Goal: Task Accomplishment & Management: Use online tool/utility

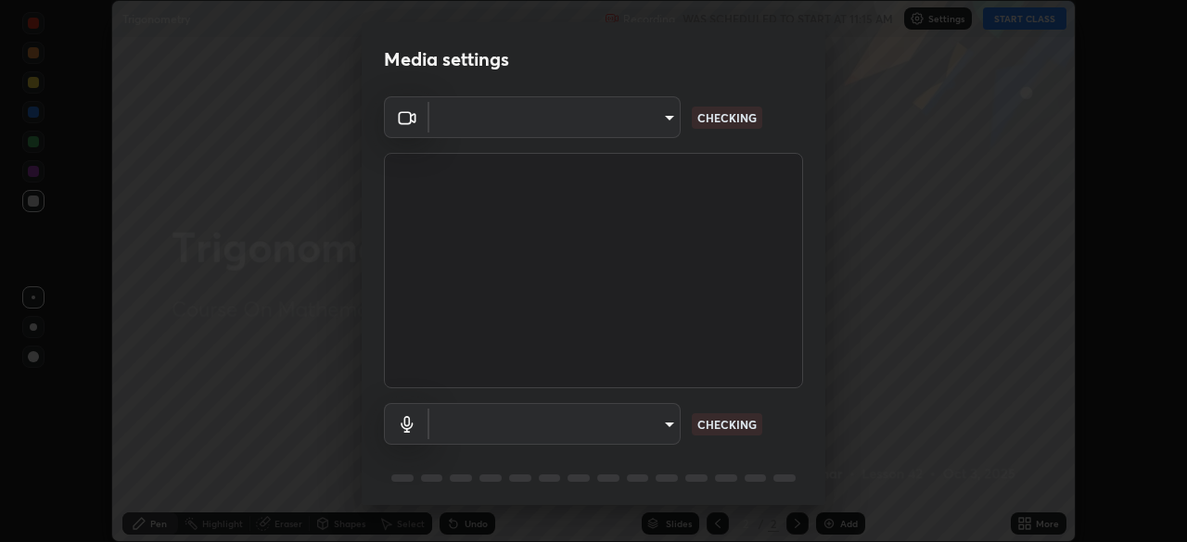
scroll to position [66, 0]
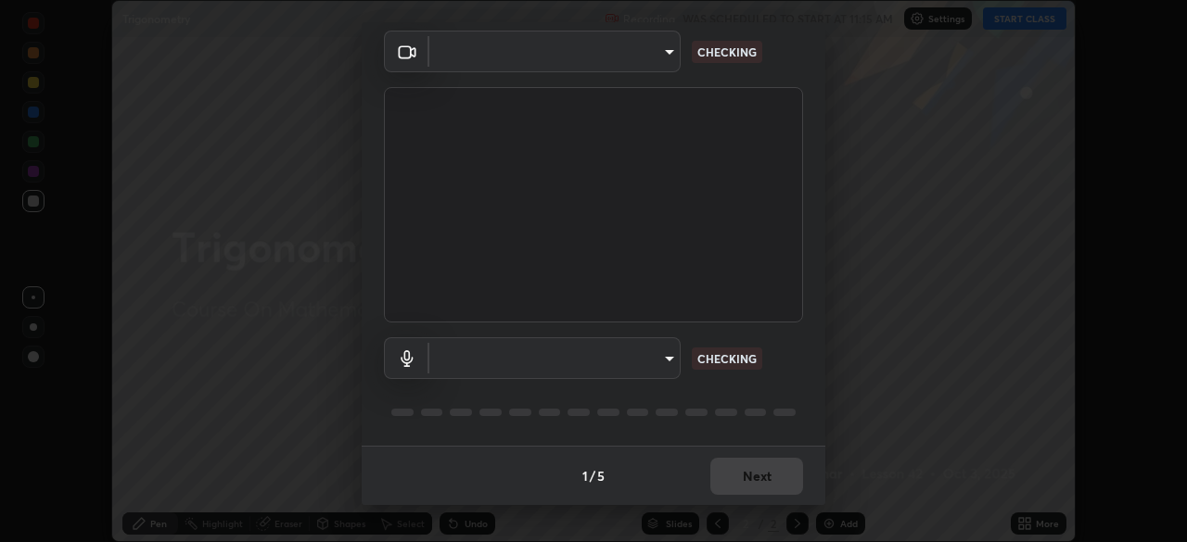
type input "6a665da8b4092d2084471f4e382ca23fa9ae4de6de56851722600db281893d99"
type input "default"
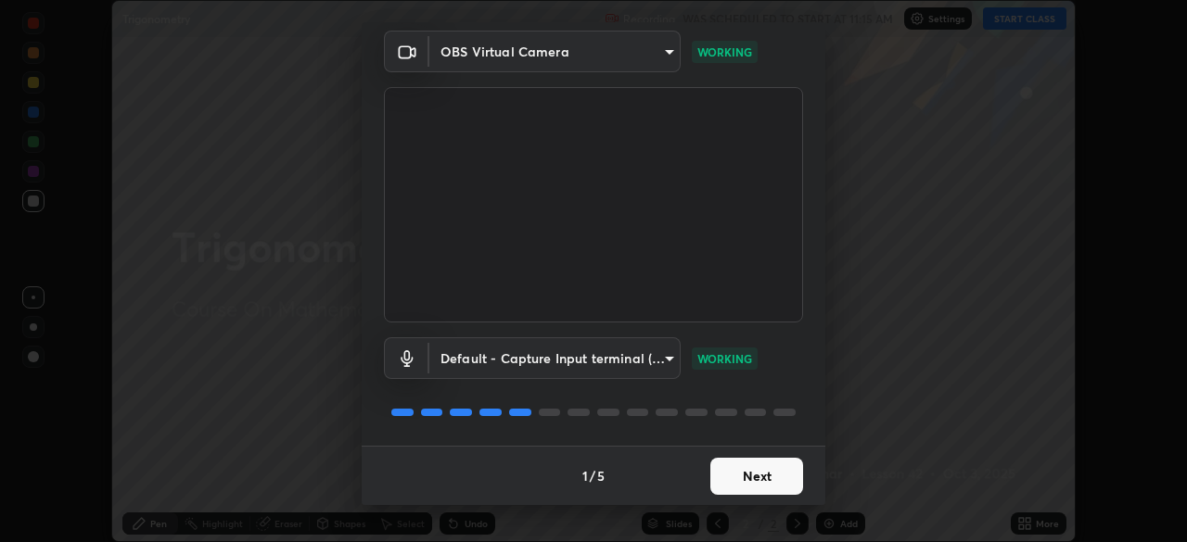
click at [746, 482] on button "Next" at bounding box center [756, 476] width 93 height 37
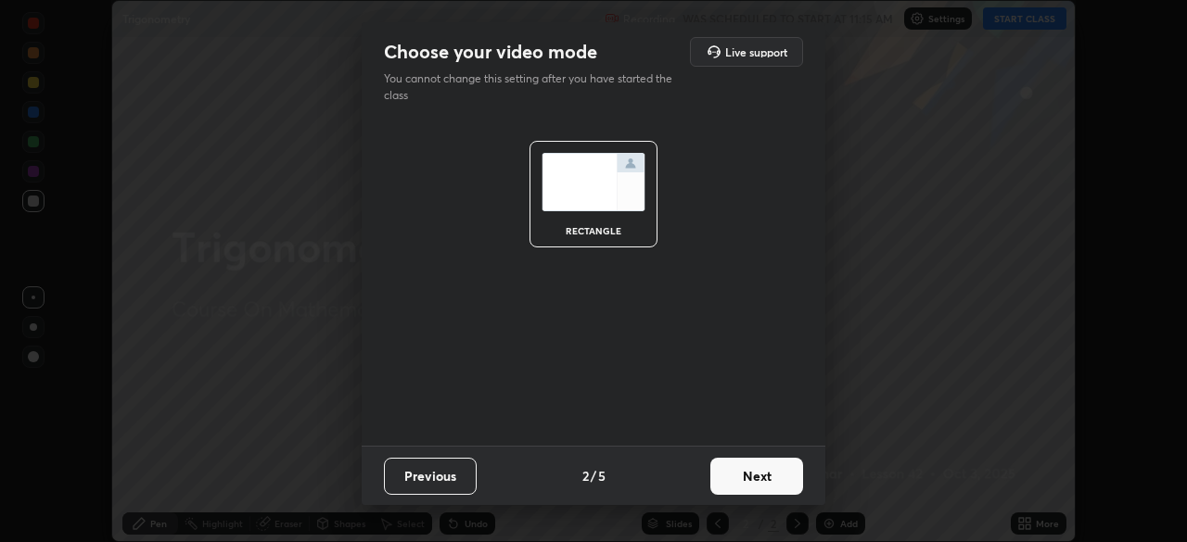
scroll to position [0, 0]
click at [743, 487] on button "Next" at bounding box center [756, 476] width 93 height 37
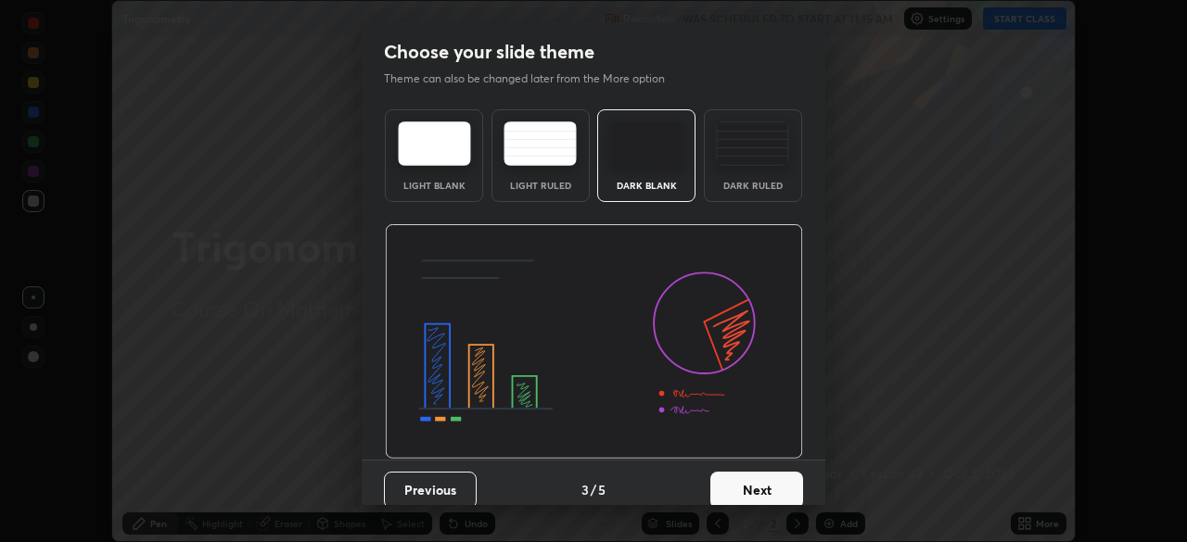
click at [742, 485] on button "Next" at bounding box center [756, 490] width 93 height 37
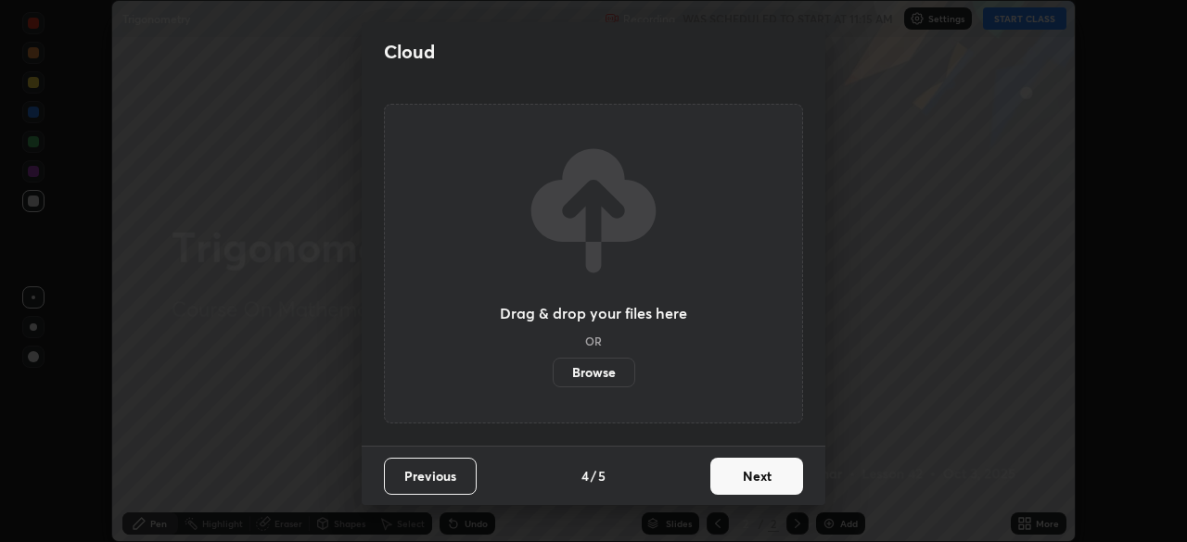
click at [743, 483] on button "Next" at bounding box center [756, 476] width 93 height 37
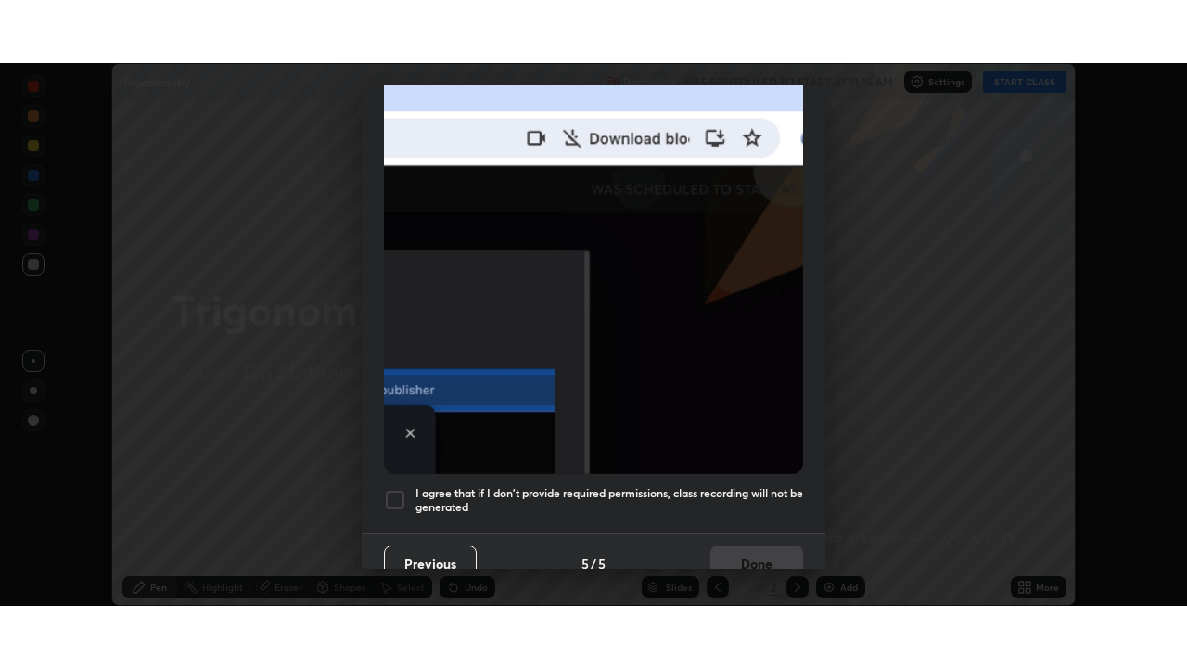
scroll to position [444, 0]
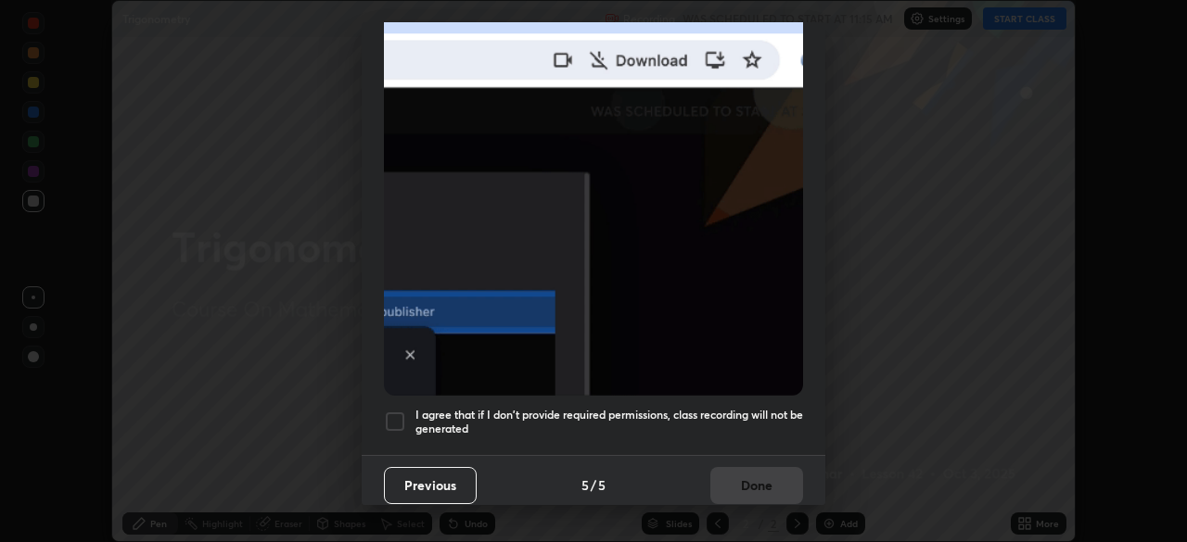
click at [639, 408] on h5 "I agree that if I don't provide required permissions, class recording will not …" at bounding box center [609, 422] width 388 height 29
click at [735, 490] on button "Done" at bounding box center [756, 485] width 93 height 37
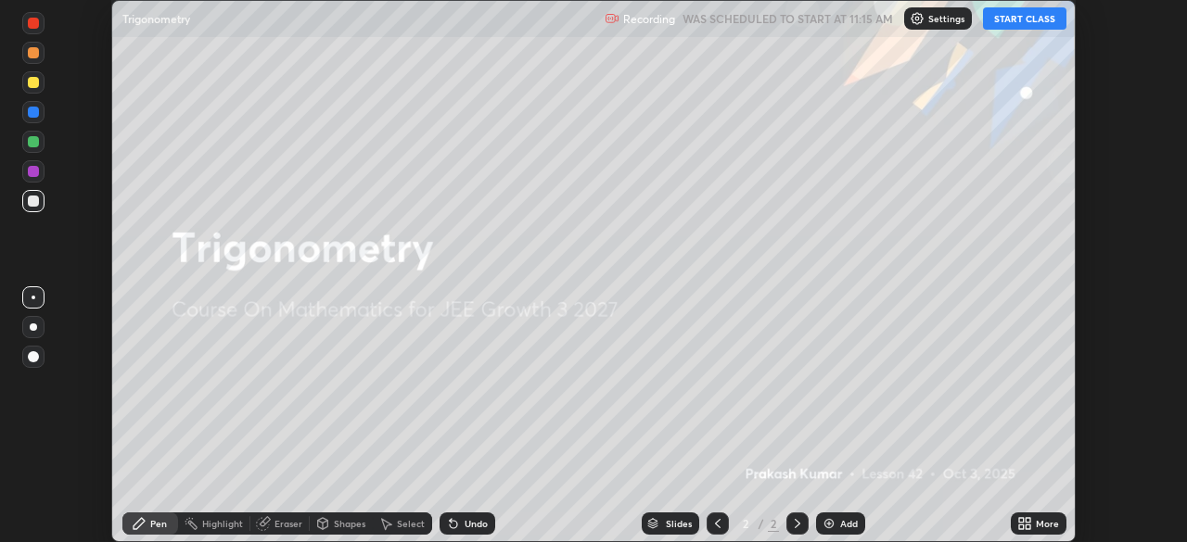
click at [1013, 12] on button "START CLASS" at bounding box center [1024, 18] width 83 height 22
click at [1021, 527] on icon at bounding box center [1021, 527] width 5 height 5
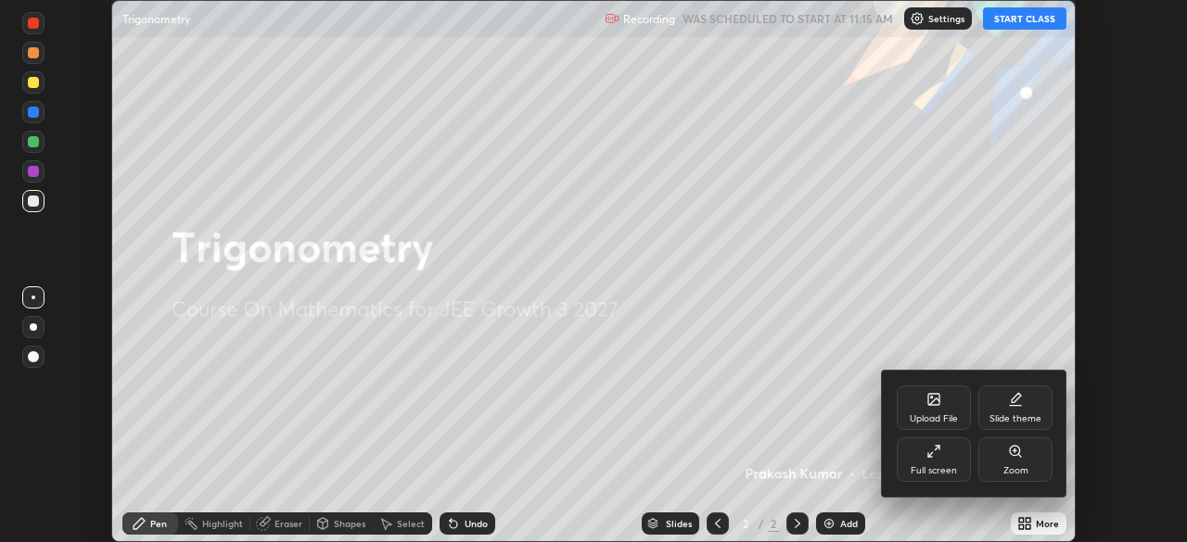
click at [931, 470] on div "Full screen" at bounding box center [934, 470] width 46 height 9
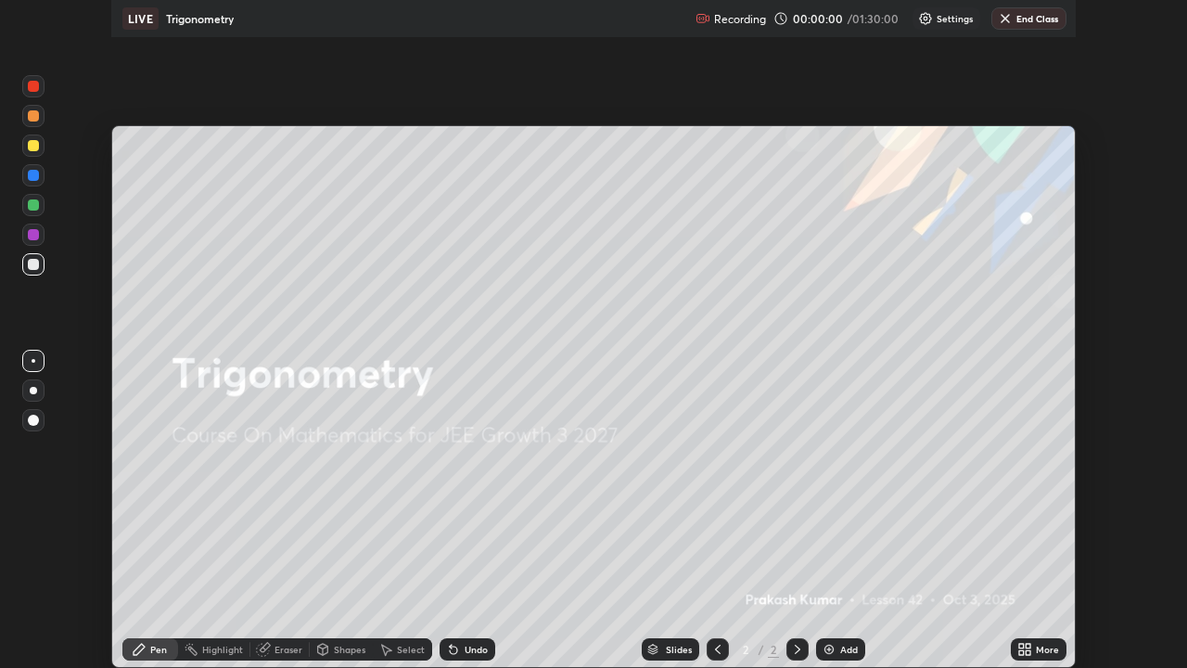
scroll to position [668, 1187]
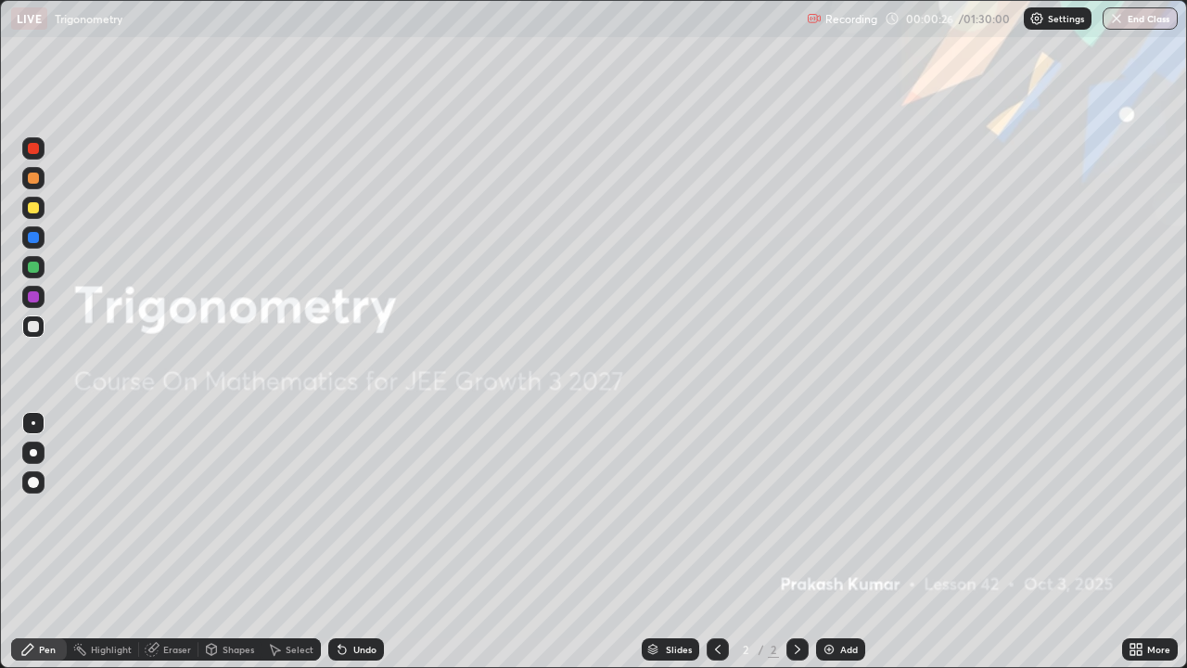
click at [837, 542] on div "Add" at bounding box center [840, 649] width 49 height 22
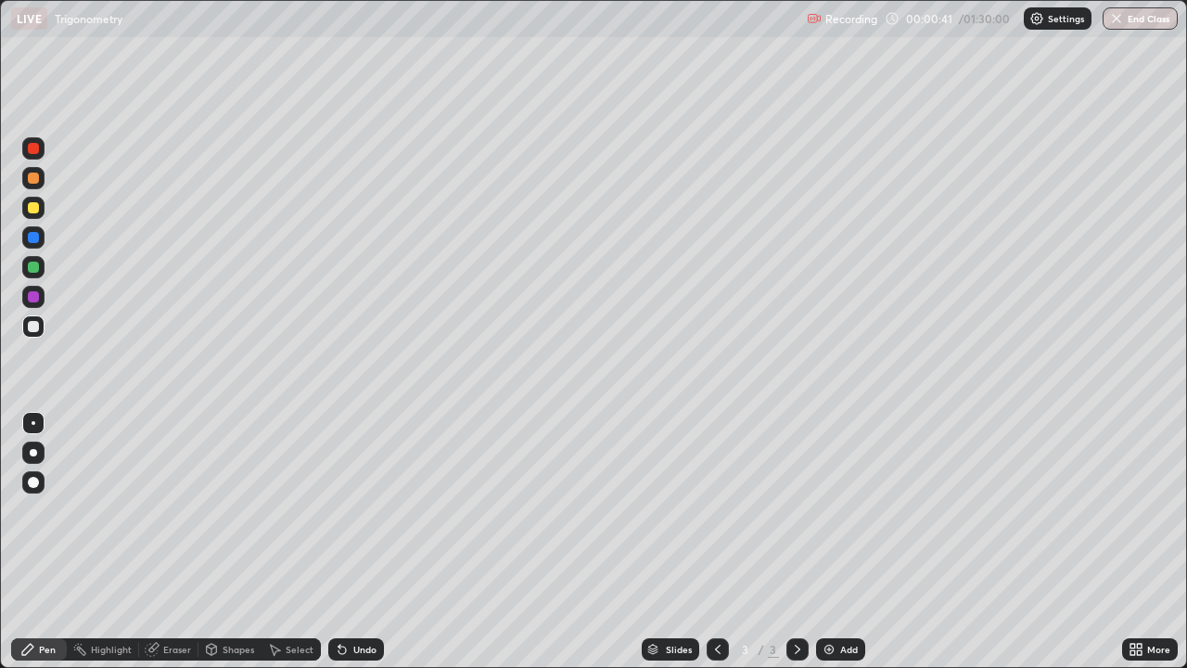
click at [221, 542] on div "Shapes" at bounding box center [229, 649] width 63 height 22
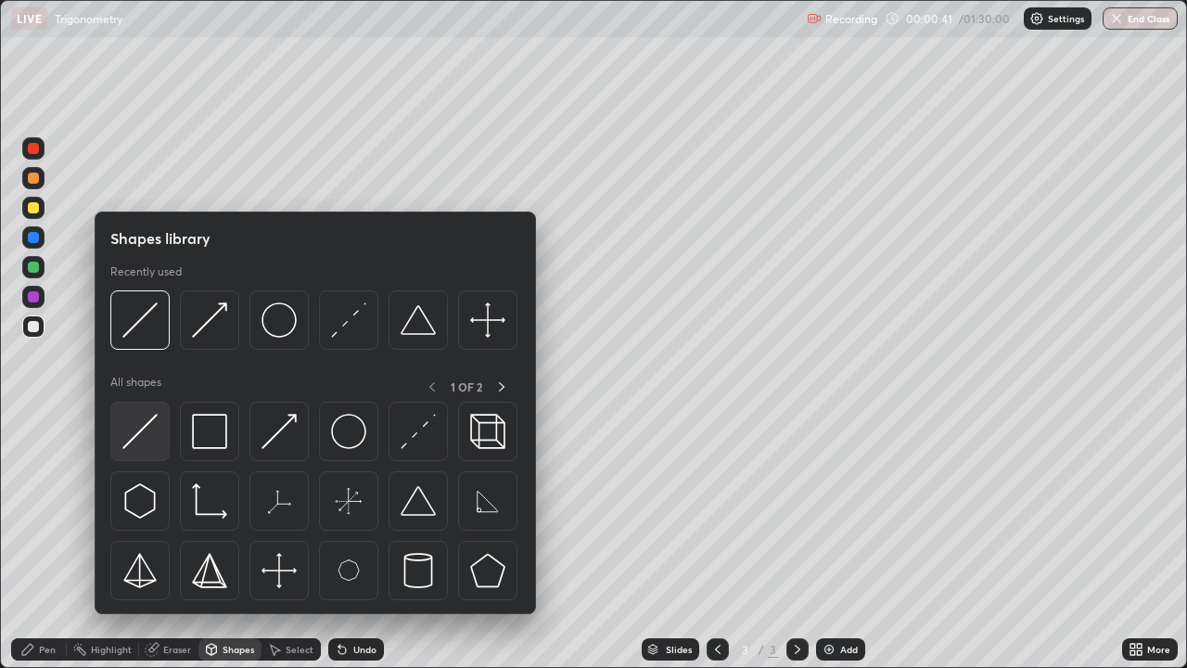
click at [141, 440] on img at bounding box center [139, 431] width 35 height 35
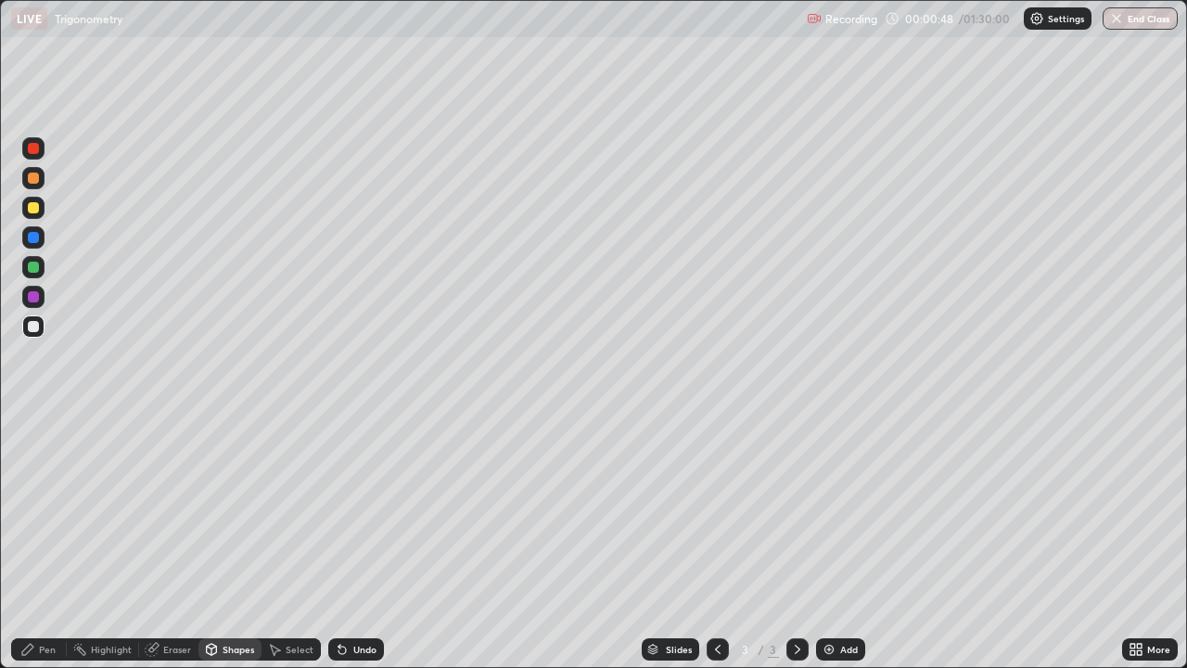
click at [34, 268] on div at bounding box center [33, 266] width 11 height 11
click at [42, 542] on div "Pen" at bounding box center [47, 648] width 17 height 9
click at [37, 208] on div at bounding box center [33, 207] width 11 height 11
click at [360, 542] on div "Undo" at bounding box center [364, 648] width 23 height 9
click at [34, 176] on div at bounding box center [33, 177] width 11 height 11
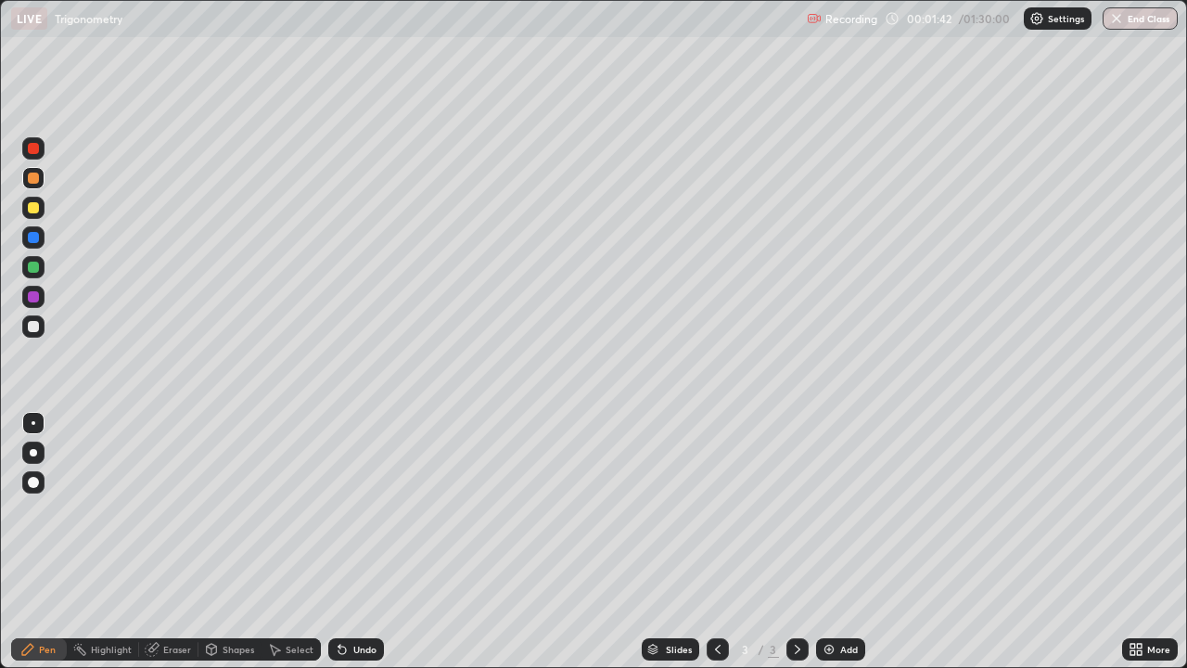
click at [366, 542] on div "Undo" at bounding box center [364, 648] width 23 height 9
click at [33, 327] on div at bounding box center [33, 326] width 11 height 11
click at [35, 261] on div at bounding box center [33, 266] width 11 height 11
click at [349, 542] on div "Undo" at bounding box center [356, 649] width 56 height 22
click at [34, 326] on div at bounding box center [33, 326] width 11 height 11
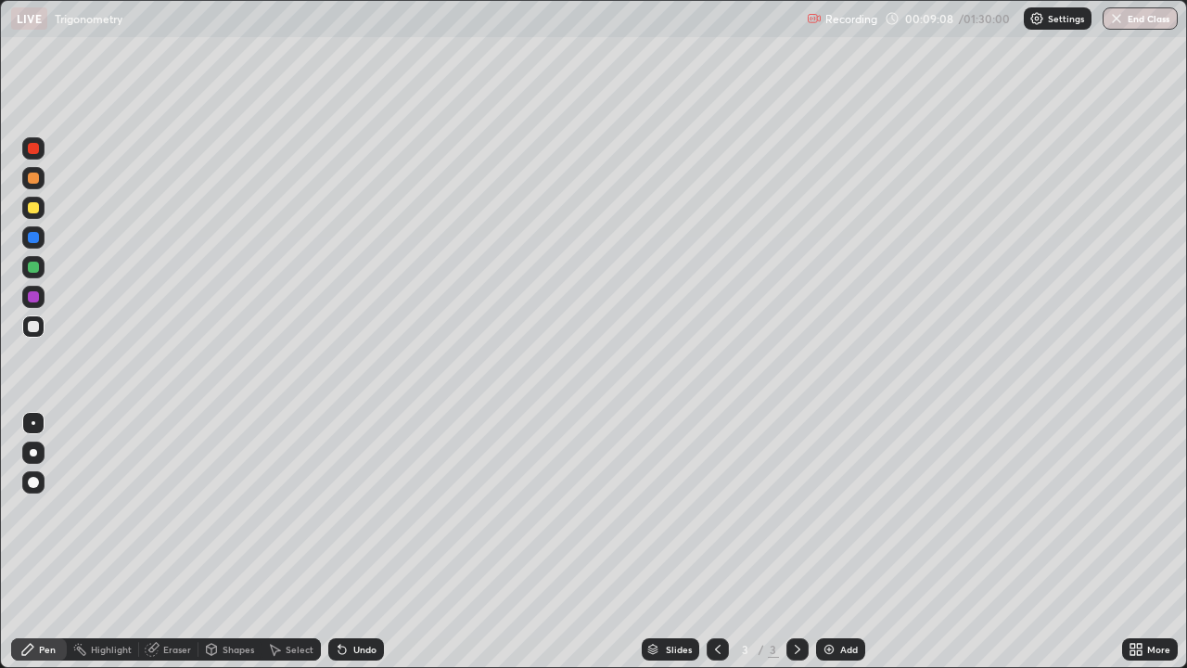
click at [834, 542] on img at bounding box center [829, 649] width 15 height 15
click at [34, 267] on div at bounding box center [33, 266] width 11 height 11
click at [35, 327] on div at bounding box center [33, 326] width 11 height 11
click at [34, 208] on div at bounding box center [33, 207] width 11 height 11
click at [33, 321] on div at bounding box center [33, 326] width 11 height 11
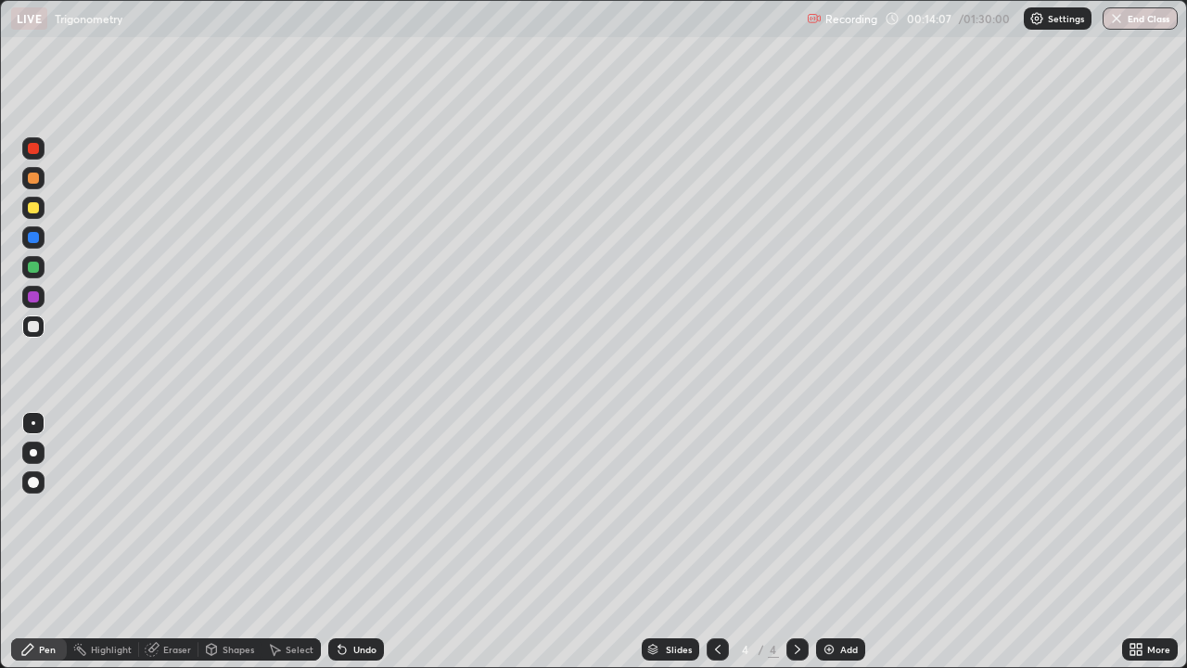
click at [831, 542] on img at bounding box center [829, 649] width 15 height 15
click at [44, 330] on div at bounding box center [33, 326] width 22 height 22
click at [185, 542] on div "Eraser" at bounding box center [168, 649] width 59 height 22
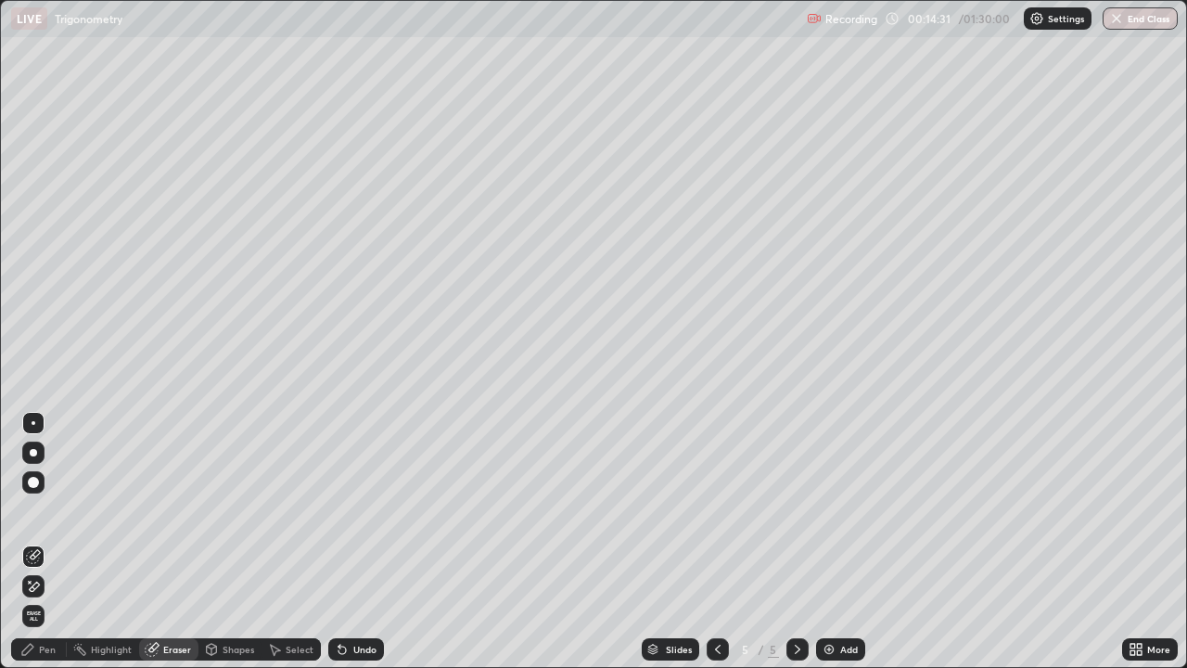
click at [39, 542] on div "Pen" at bounding box center [39, 649] width 56 height 22
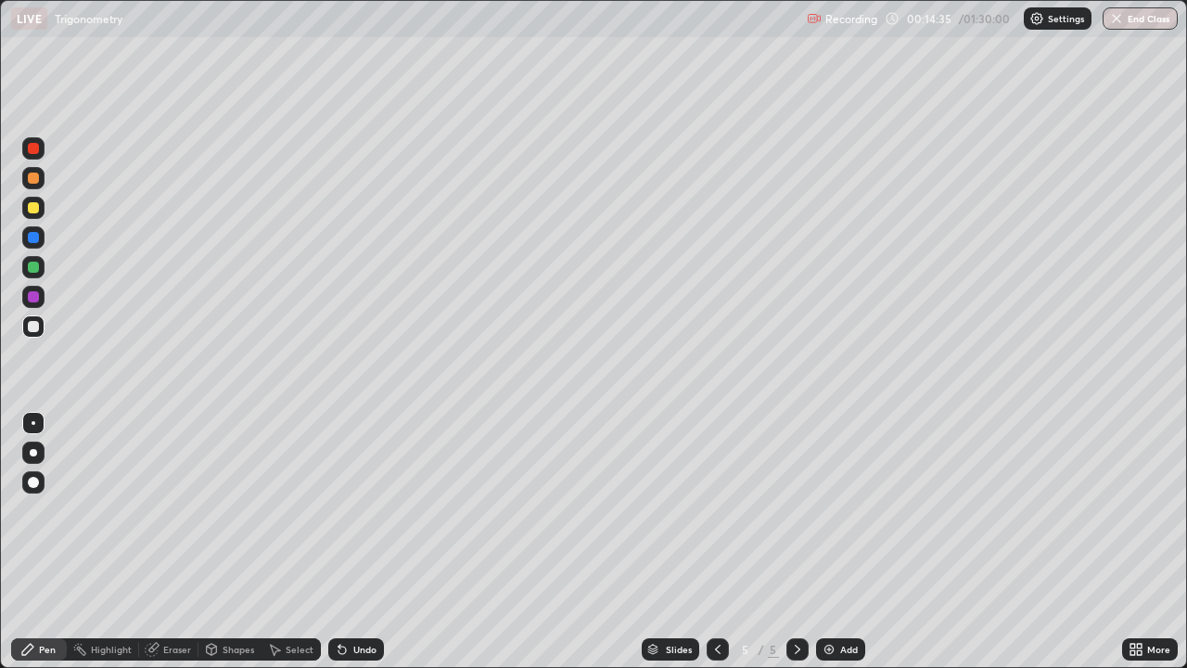
click at [38, 210] on div at bounding box center [33, 207] width 11 height 11
click at [35, 327] on div at bounding box center [33, 326] width 11 height 11
click at [28, 268] on div at bounding box center [33, 266] width 11 height 11
click at [34, 326] on div at bounding box center [33, 326] width 11 height 11
click at [35, 269] on div at bounding box center [33, 266] width 11 height 11
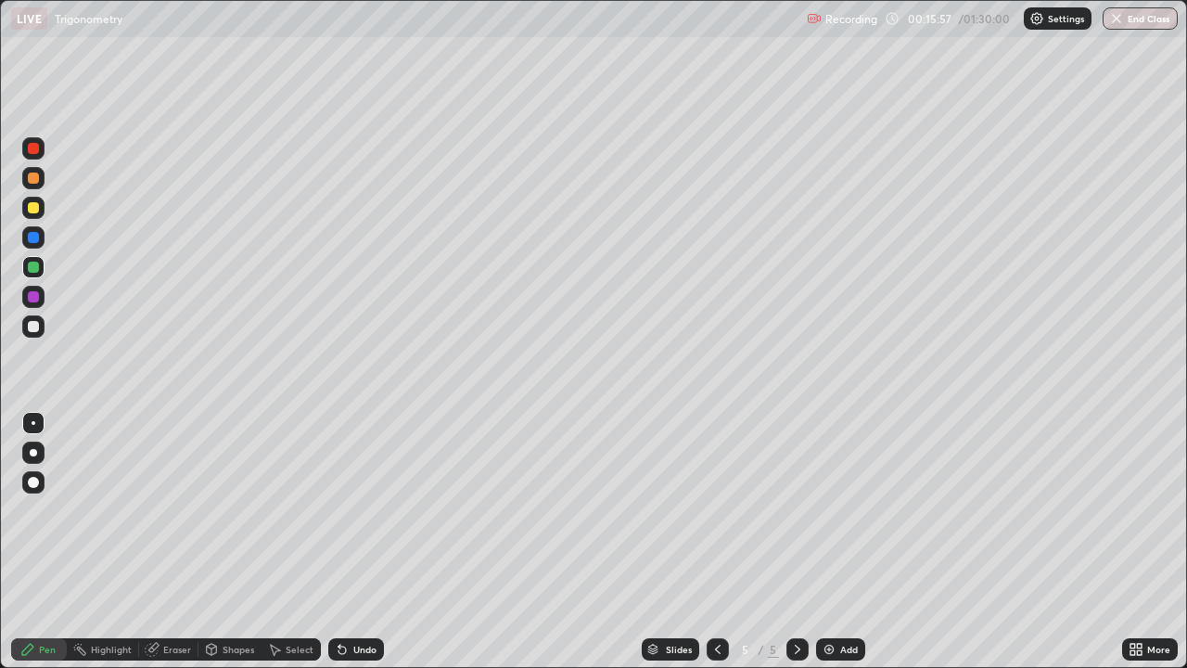
click at [345, 542] on icon at bounding box center [342, 649] width 15 height 15
click at [366, 542] on div "Undo" at bounding box center [364, 648] width 23 height 9
click at [356, 542] on div "Undo" at bounding box center [364, 648] width 23 height 9
click at [29, 334] on div at bounding box center [33, 326] width 22 height 22
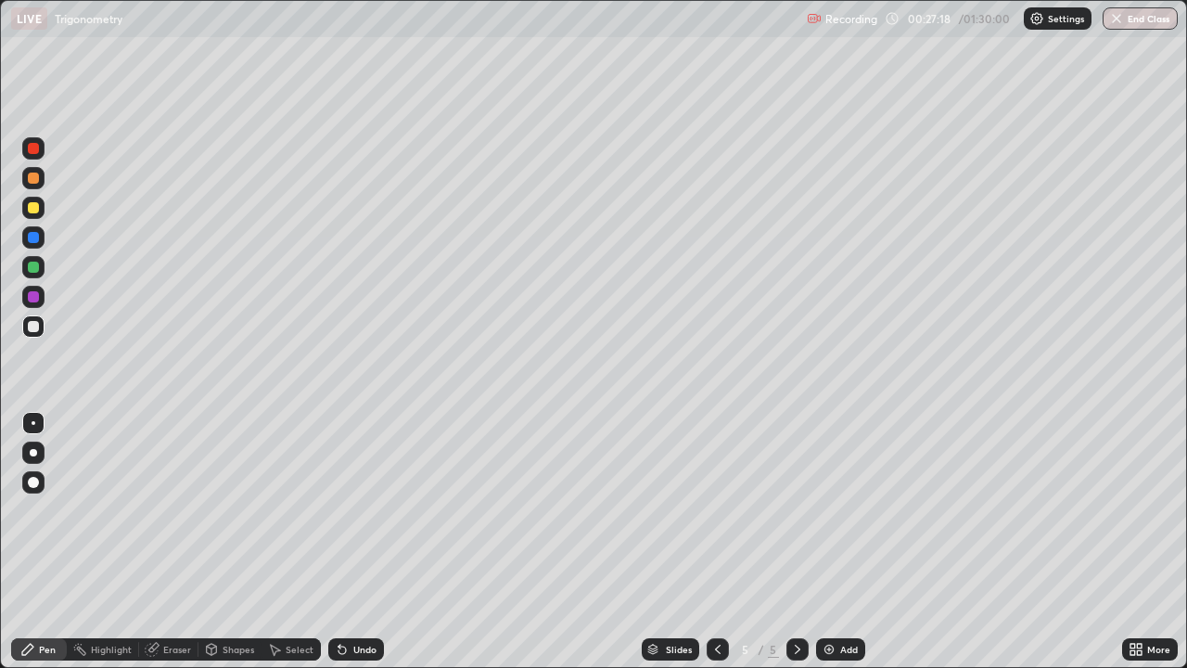
click at [835, 542] on div "Add" at bounding box center [840, 649] width 49 height 22
click at [172, 542] on div "Eraser" at bounding box center [177, 648] width 28 height 9
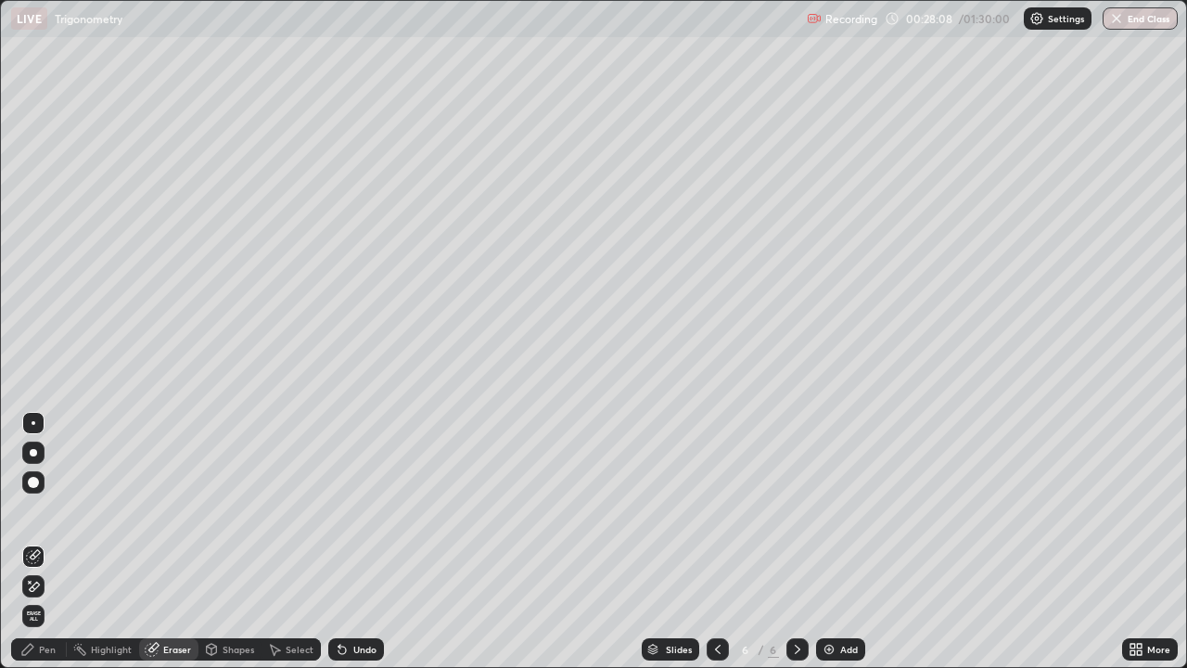
click at [45, 542] on div "Pen" at bounding box center [47, 648] width 17 height 9
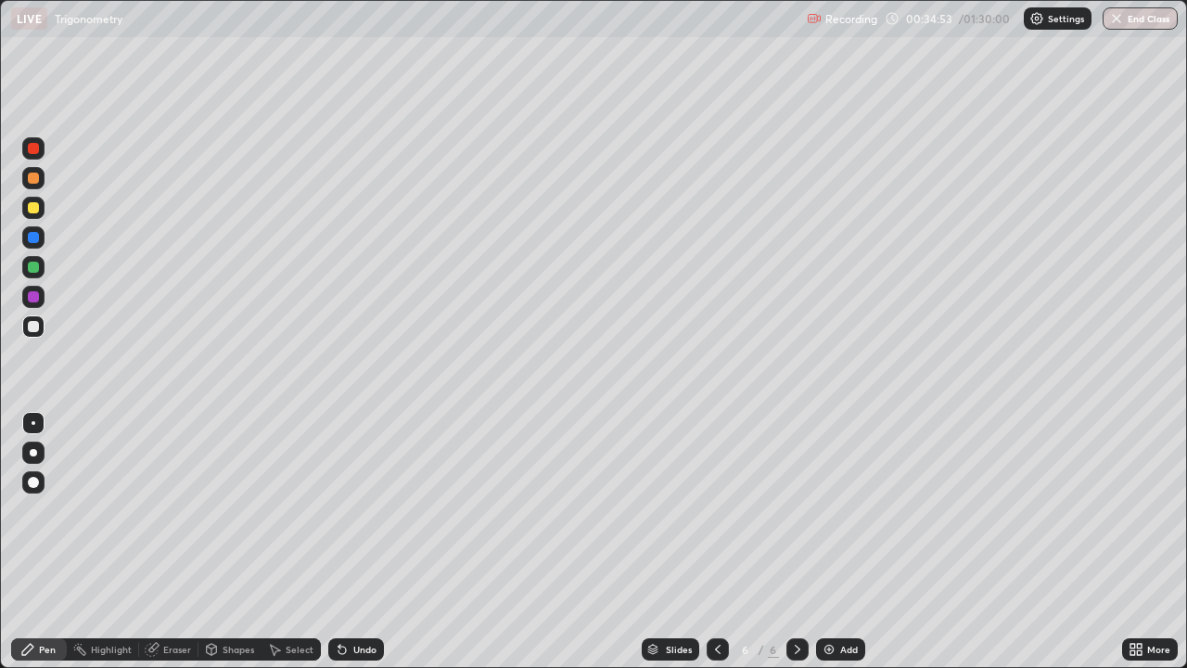
click at [26, 216] on div at bounding box center [33, 208] width 22 height 22
click at [339, 542] on icon at bounding box center [342, 649] width 15 height 15
click at [43, 334] on div at bounding box center [33, 327] width 22 height 30
click at [30, 179] on div at bounding box center [33, 177] width 11 height 11
click at [834, 542] on img at bounding box center [829, 649] width 15 height 15
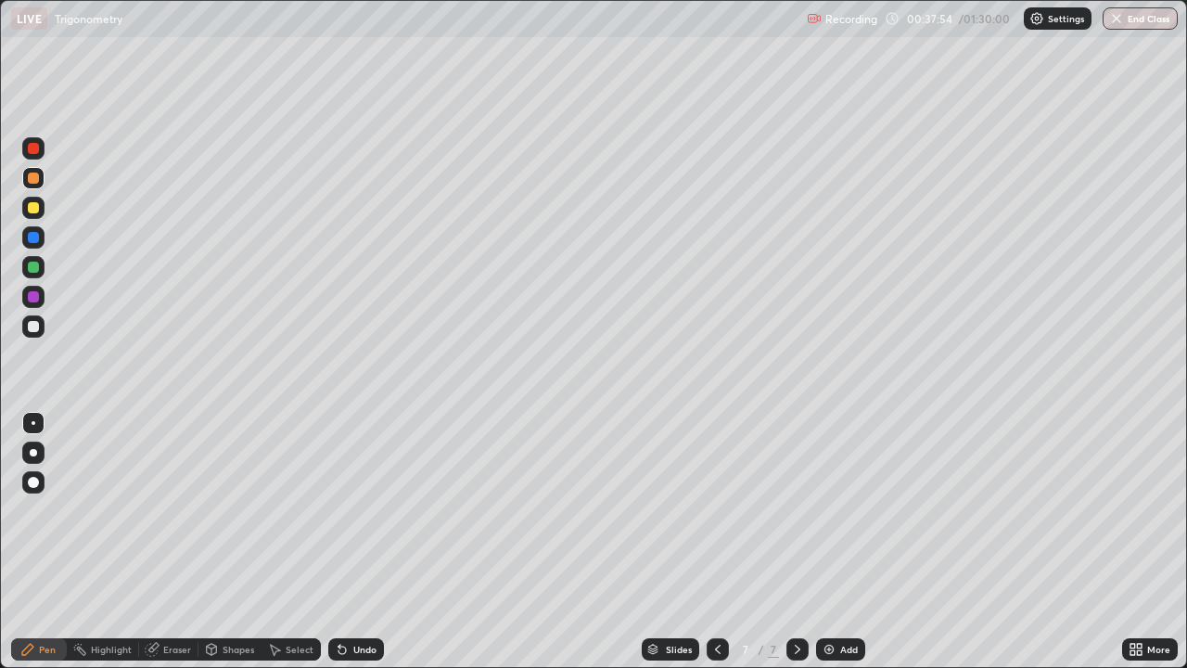
click at [43, 328] on div at bounding box center [33, 326] width 22 height 22
click at [345, 542] on div "Undo" at bounding box center [356, 649] width 56 height 22
click at [34, 271] on div at bounding box center [33, 266] width 11 height 11
click at [40, 328] on div at bounding box center [33, 326] width 22 height 22
click at [348, 542] on div "Undo" at bounding box center [356, 649] width 56 height 22
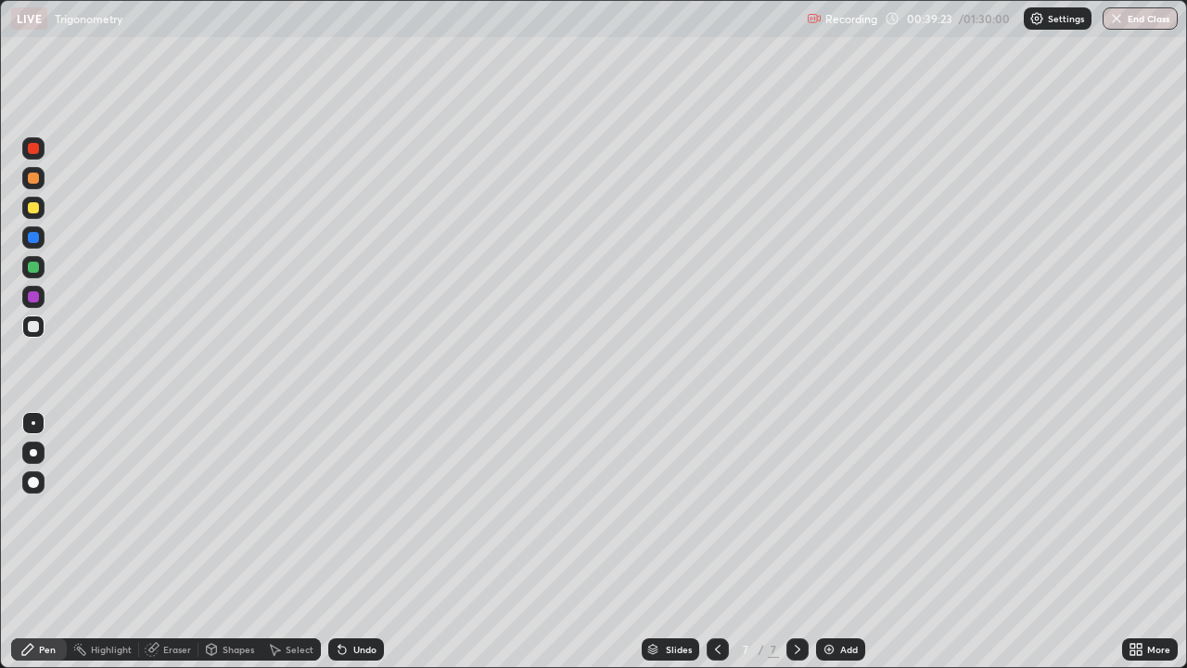
click at [350, 542] on div "Undo" at bounding box center [356, 649] width 56 height 22
click at [353, 542] on div "Undo" at bounding box center [356, 649] width 56 height 22
click at [719, 542] on icon at bounding box center [717, 649] width 15 height 15
click at [707, 542] on div at bounding box center [718, 649] width 22 height 22
click at [695, 542] on div "Slides" at bounding box center [670, 649] width 57 height 22
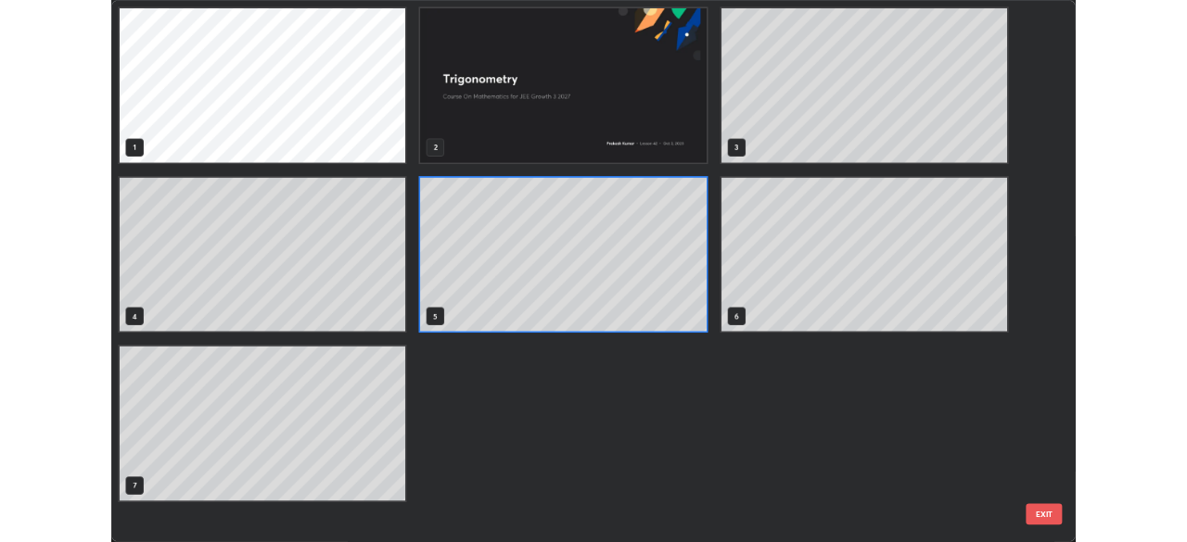
scroll to position [660, 1176]
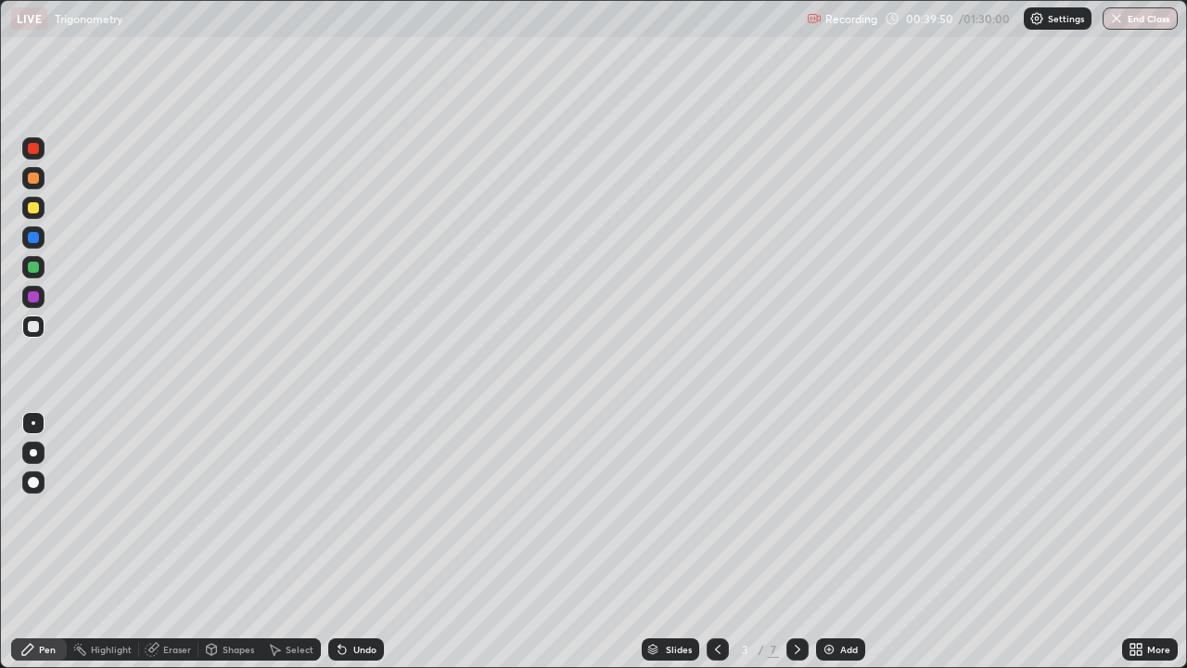
click at [793, 542] on icon at bounding box center [797, 649] width 15 height 15
click at [796, 542] on icon at bounding box center [797, 649] width 15 height 15
click at [790, 542] on icon at bounding box center [797, 649] width 15 height 15
click at [786, 542] on div at bounding box center [797, 649] width 22 height 22
click at [34, 297] on div at bounding box center [33, 296] width 11 height 11
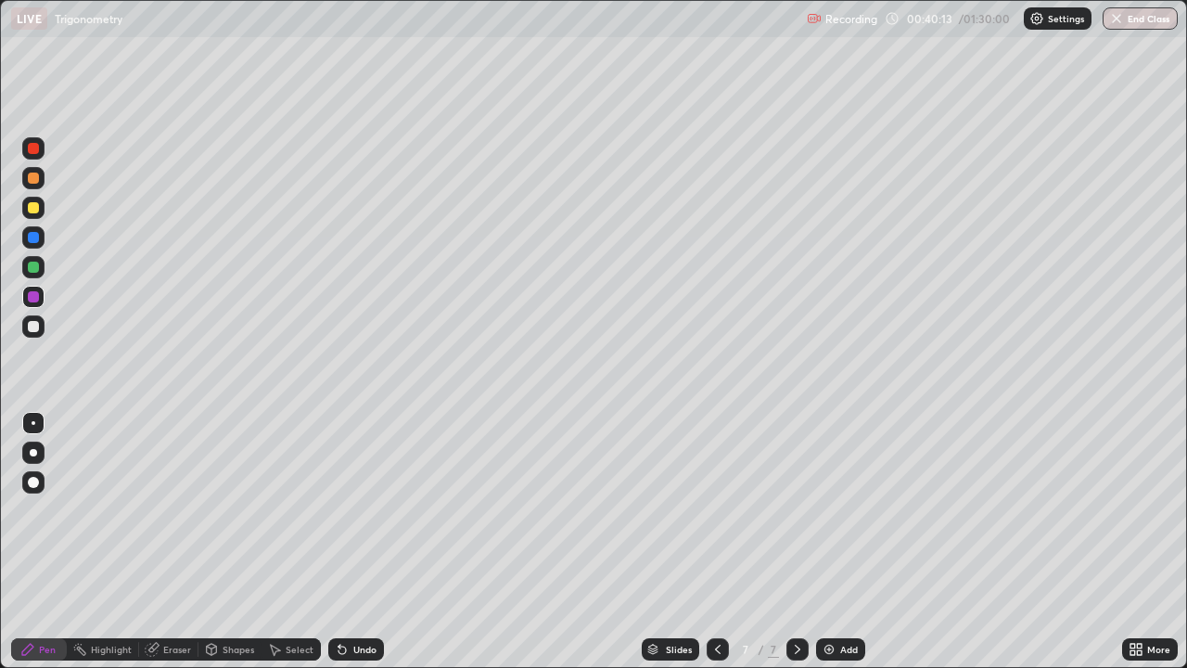
click at [32, 205] on div at bounding box center [33, 207] width 11 height 11
click at [161, 542] on div "Eraser" at bounding box center [168, 649] width 59 height 22
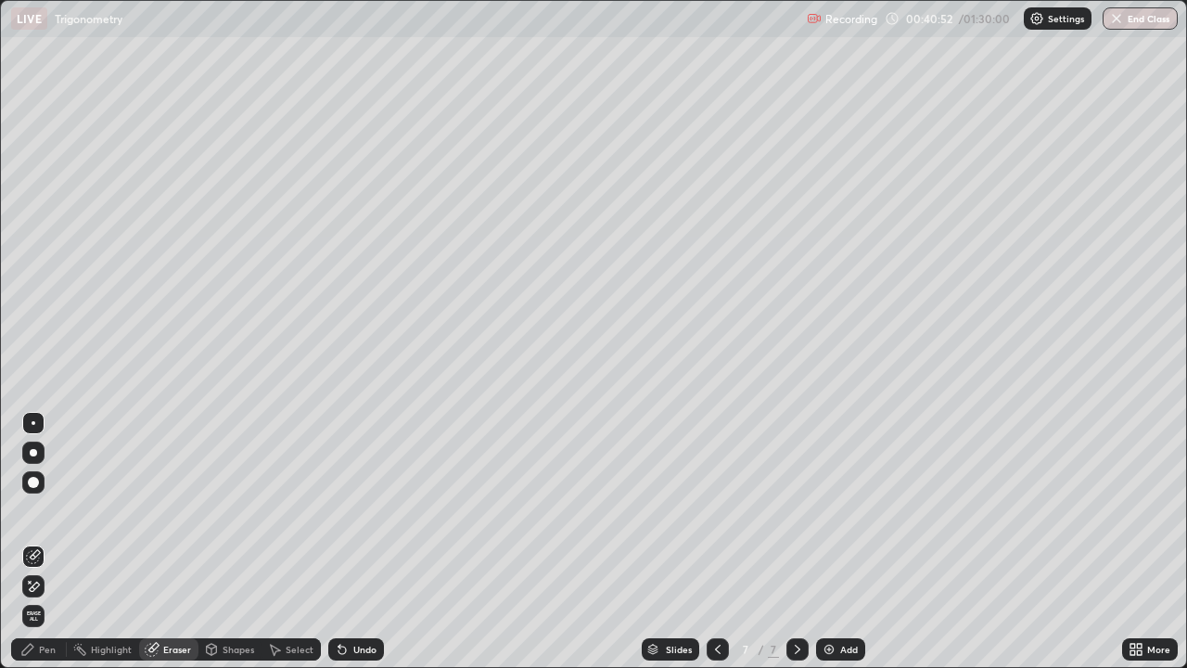
click at [39, 542] on icon at bounding box center [33, 587] width 15 height 16
click at [32, 542] on icon at bounding box center [27, 649] width 15 height 15
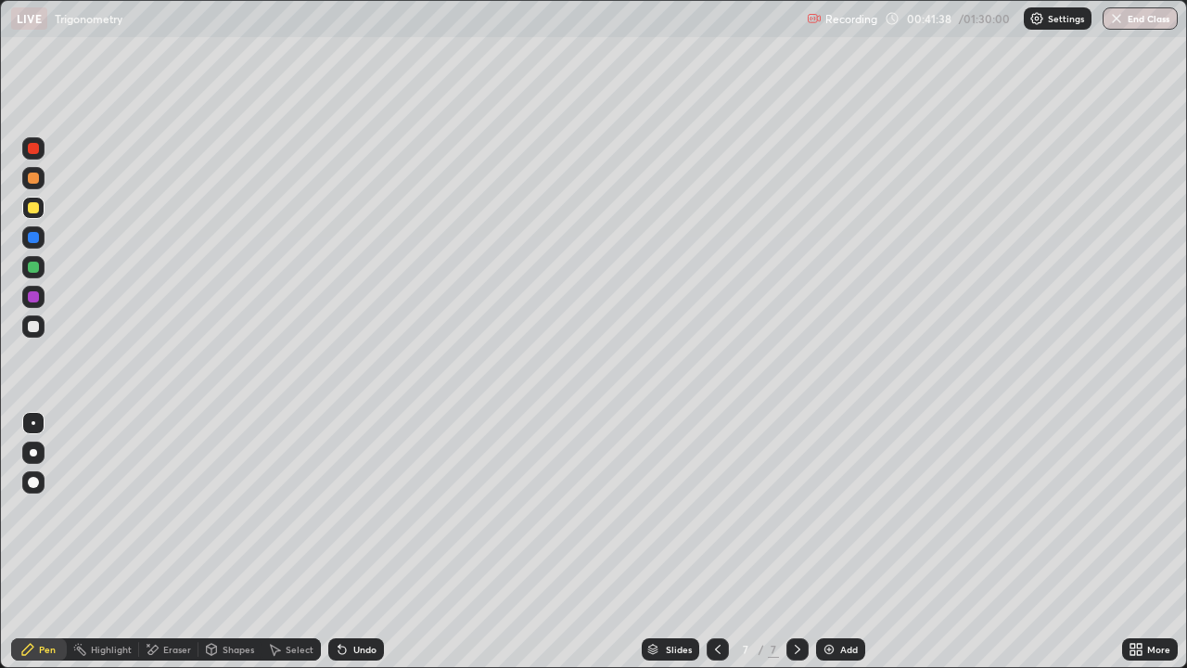
click at [364, 542] on div "Undo" at bounding box center [364, 648] width 23 height 9
click at [367, 542] on div "Undo" at bounding box center [364, 648] width 23 height 9
click at [360, 542] on div "Undo" at bounding box center [364, 648] width 23 height 9
click at [32, 148] on div at bounding box center [33, 148] width 11 height 11
click at [34, 208] on div at bounding box center [33, 207] width 11 height 11
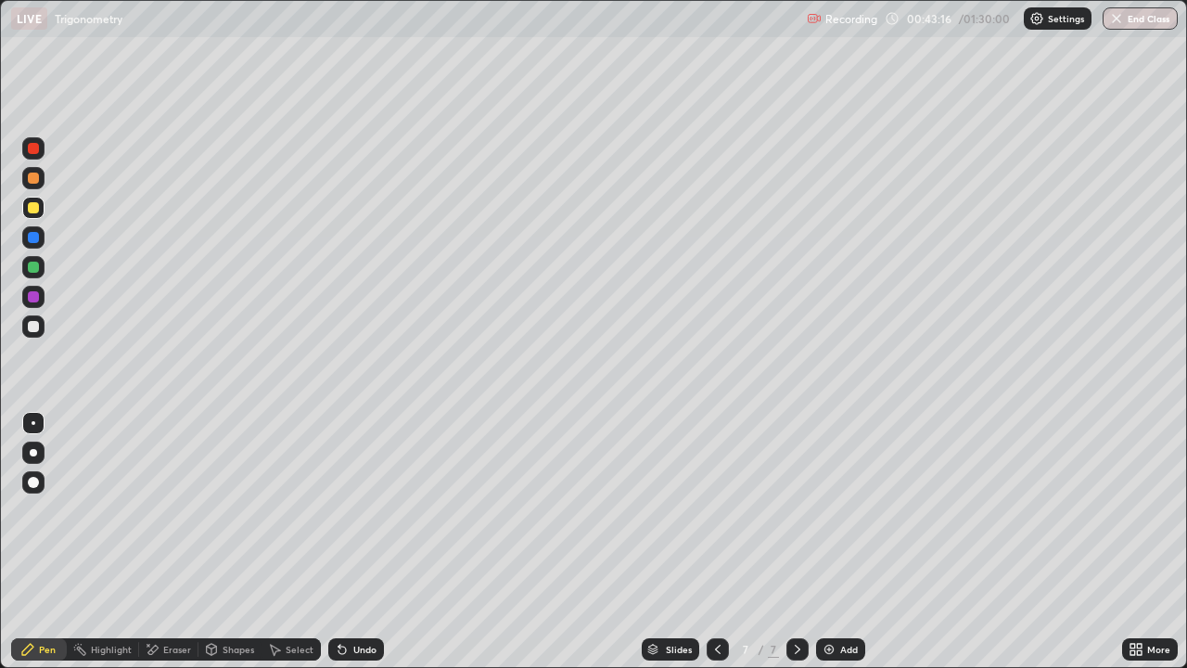
click at [350, 542] on div "Undo" at bounding box center [356, 649] width 56 height 22
click at [346, 542] on icon at bounding box center [342, 649] width 15 height 15
click at [343, 542] on icon at bounding box center [342, 649] width 15 height 15
click at [341, 542] on icon at bounding box center [341, 649] width 7 height 7
click at [353, 542] on div "Undo" at bounding box center [356, 649] width 56 height 22
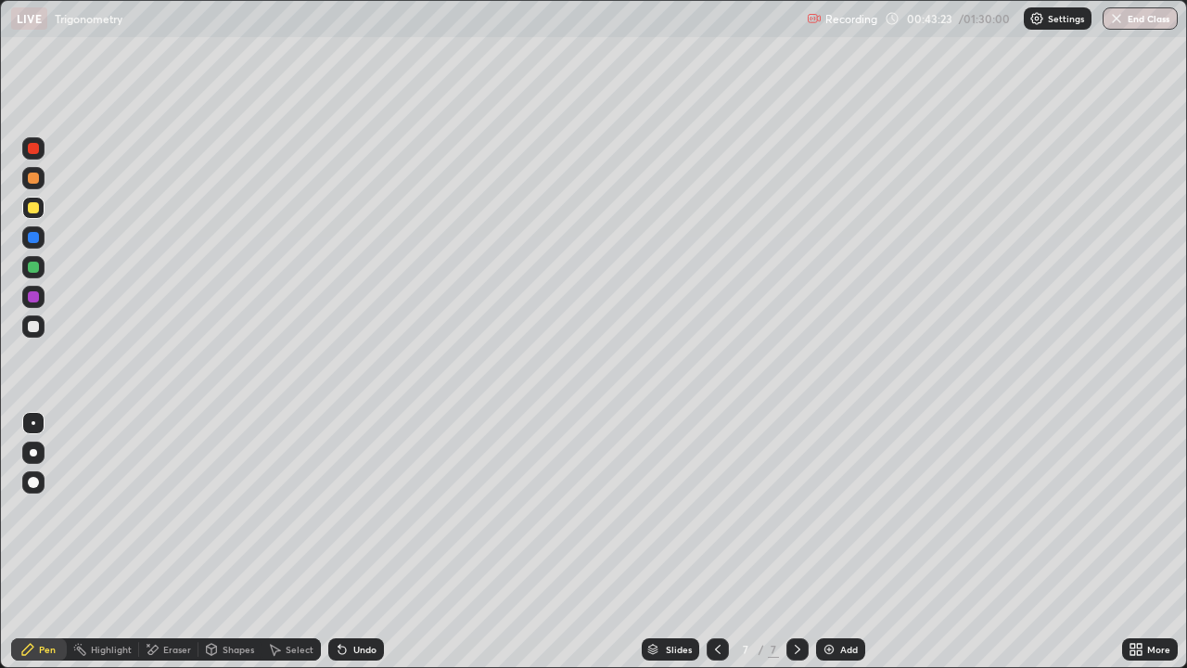
click at [350, 542] on div "Undo" at bounding box center [356, 649] width 56 height 22
click at [349, 542] on div "Undo" at bounding box center [356, 649] width 56 height 22
click at [346, 542] on div "Undo" at bounding box center [356, 649] width 56 height 22
click at [33, 319] on div at bounding box center [33, 326] width 22 height 22
click at [832, 542] on div "Add" at bounding box center [840, 649] width 49 height 22
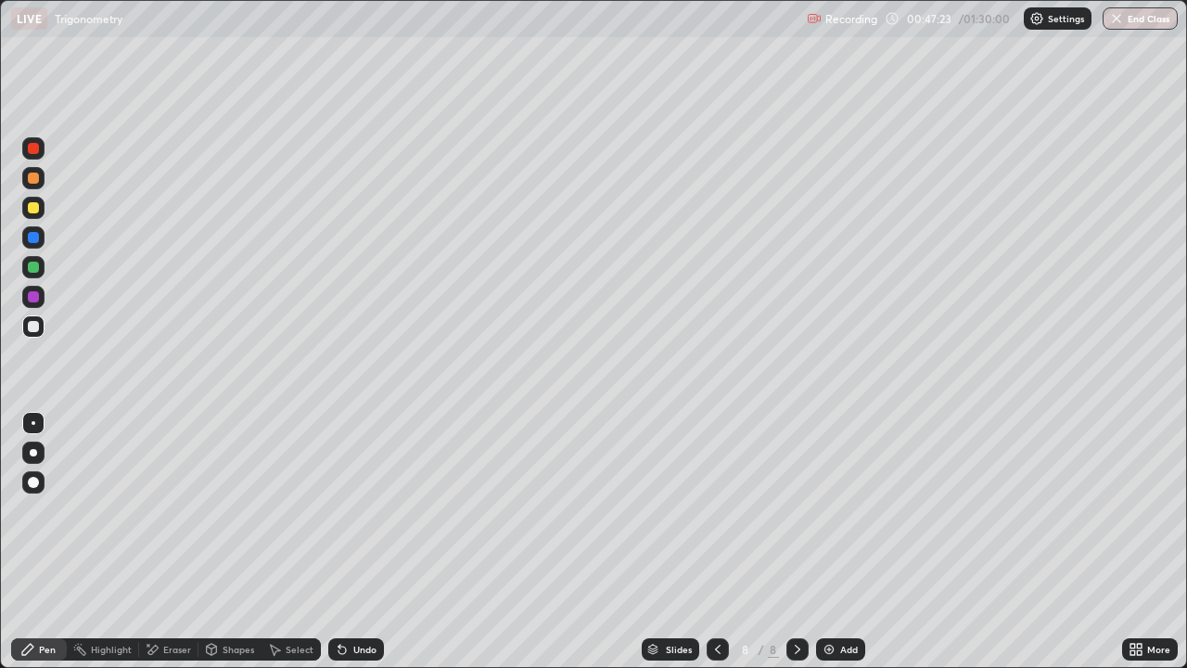
click at [354, 542] on div "Undo" at bounding box center [364, 648] width 23 height 9
click at [353, 542] on div "Undo" at bounding box center [364, 648] width 23 height 9
click at [352, 542] on div "Undo" at bounding box center [356, 649] width 56 height 22
click at [718, 542] on icon at bounding box center [717, 649] width 15 height 15
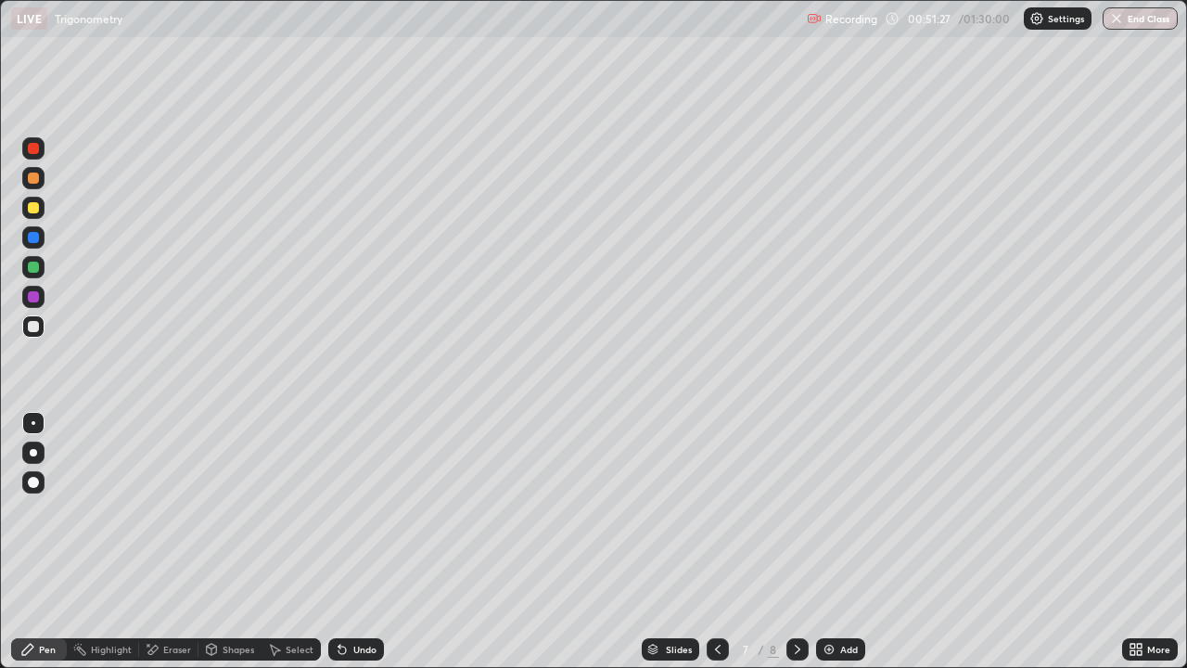
click at [794, 542] on icon at bounding box center [797, 649] width 15 height 15
click at [38, 206] on div at bounding box center [33, 207] width 11 height 11
click at [167, 542] on div "Eraser" at bounding box center [177, 648] width 28 height 9
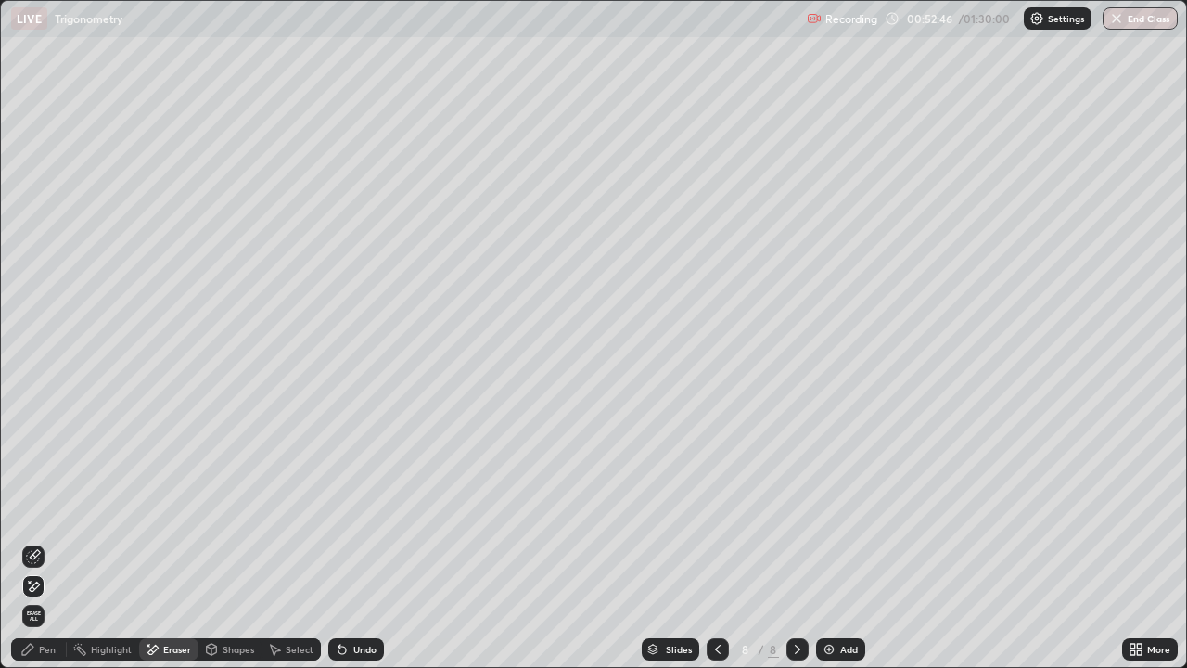
click at [25, 542] on icon at bounding box center [27, 649] width 15 height 15
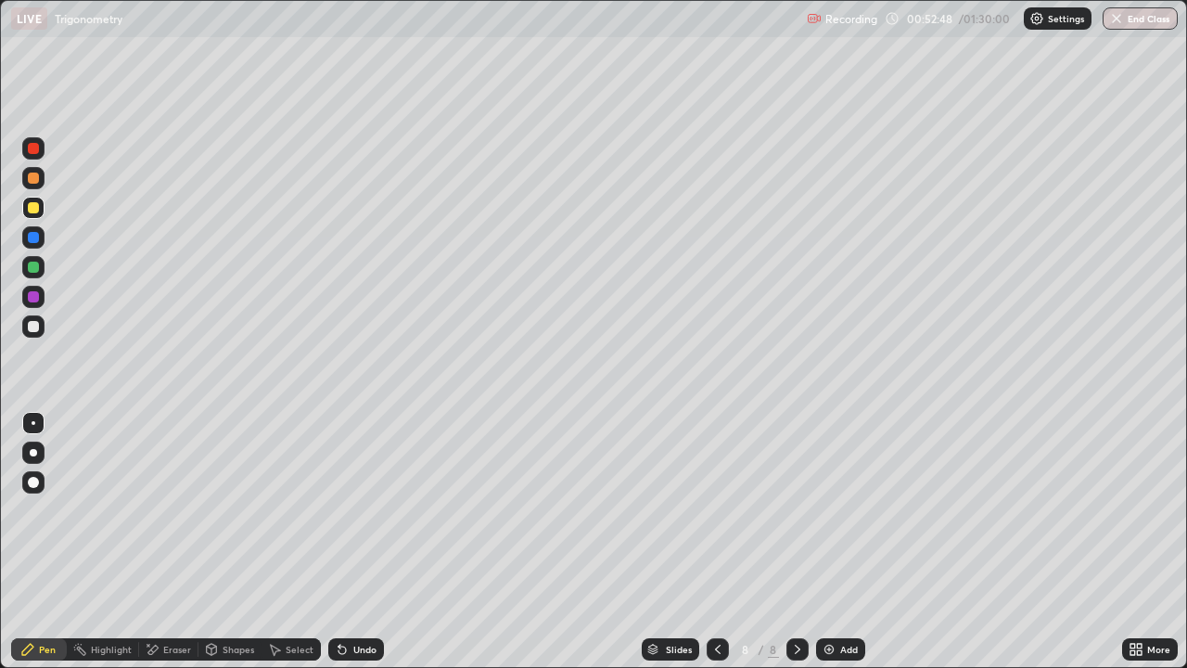
click at [34, 179] on div at bounding box center [33, 177] width 11 height 11
click at [182, 542] on div "Eraser" at bounding box center [177, 648] width 28 height 9
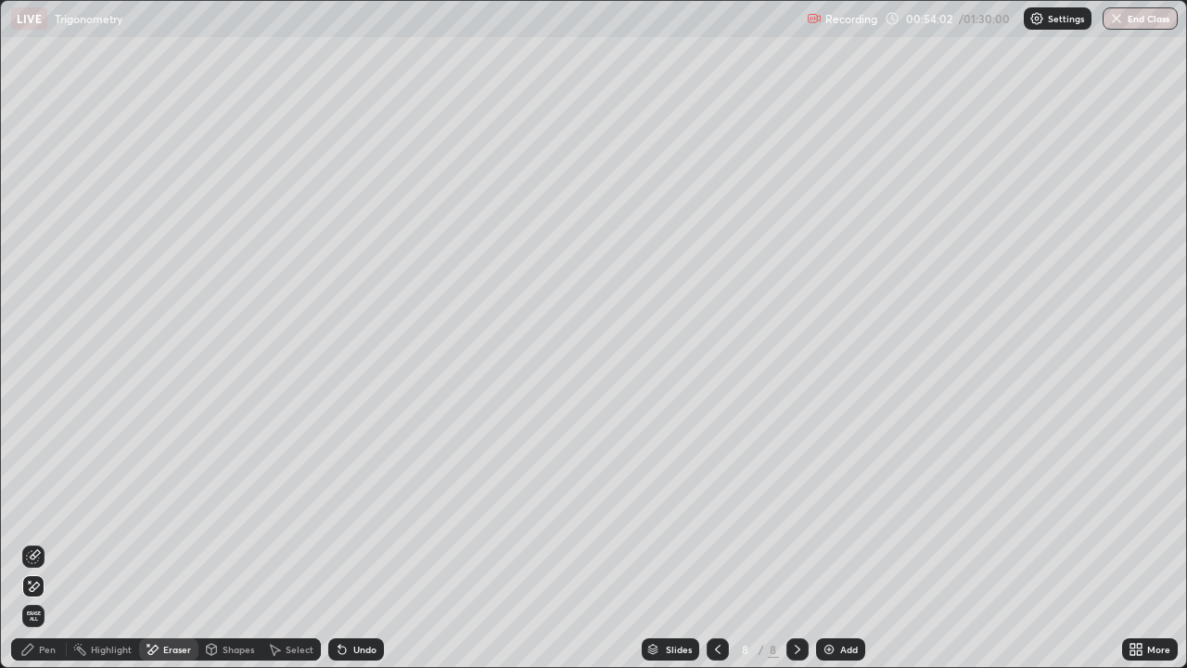
click at [40, 542] on div "Pen" at bounding box center [47, 648] width 17 height 9
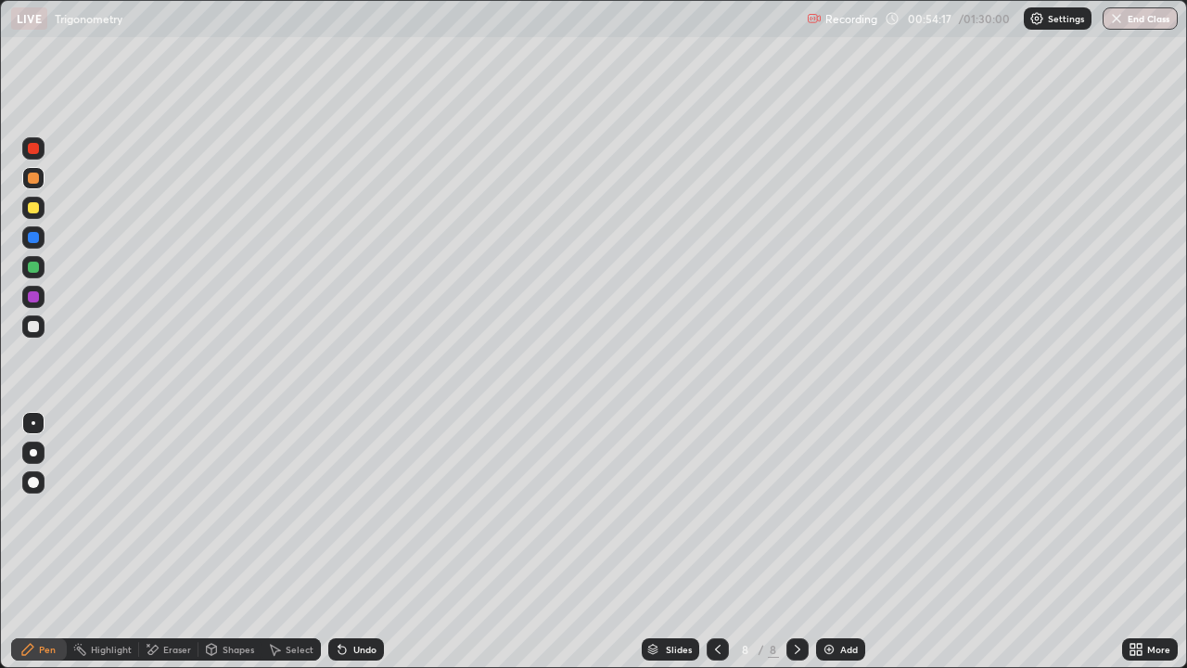
click at [168, 542] on div "Eraser" at bounding box center [177, 648] width 28 height 9
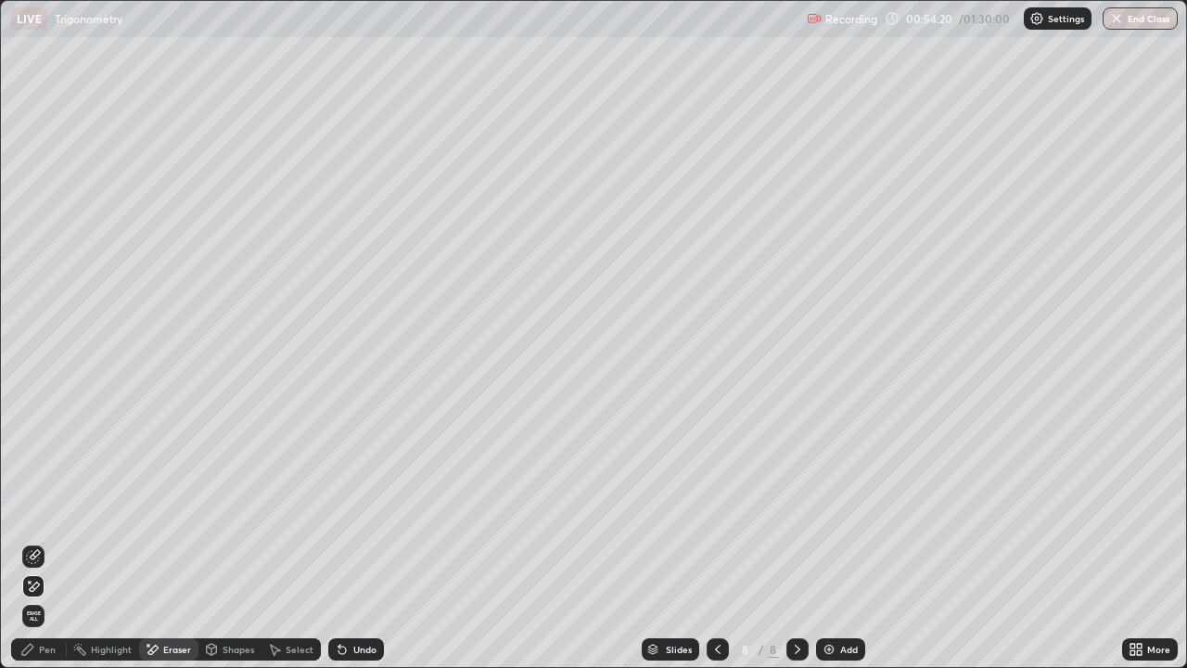
click at [46, 542] on div "Pen" at bounding box center [39, 649] width 56 height 22
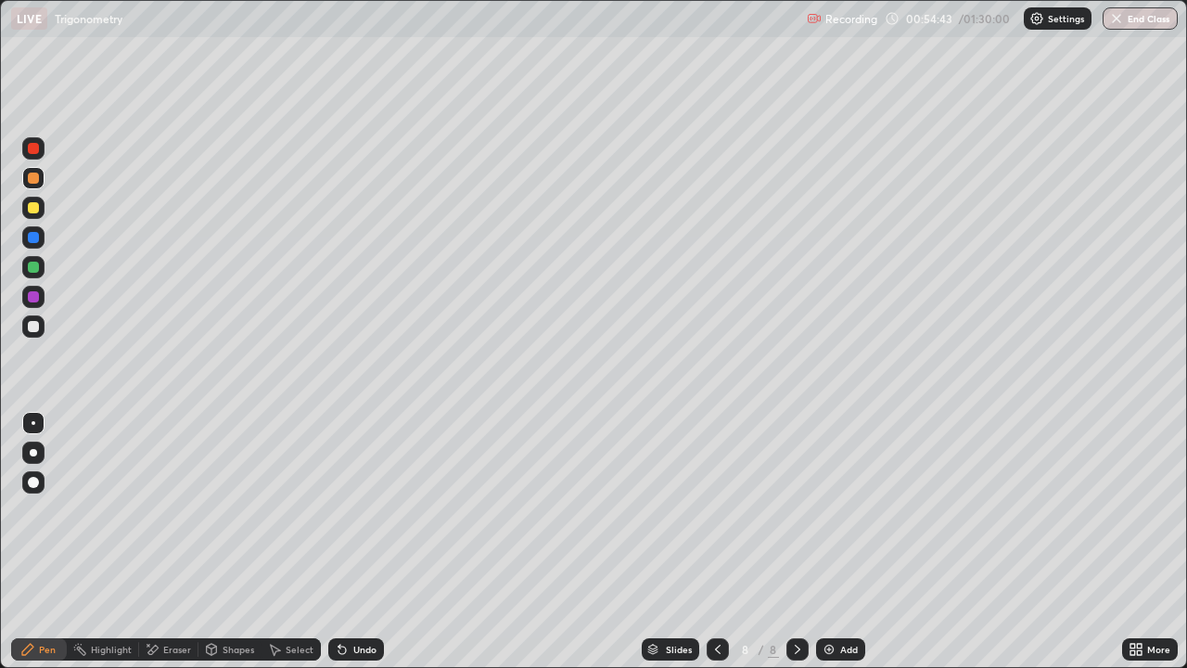
click at [1139, 542] on icon at bounding box center [1139, 646] width 5 height 5
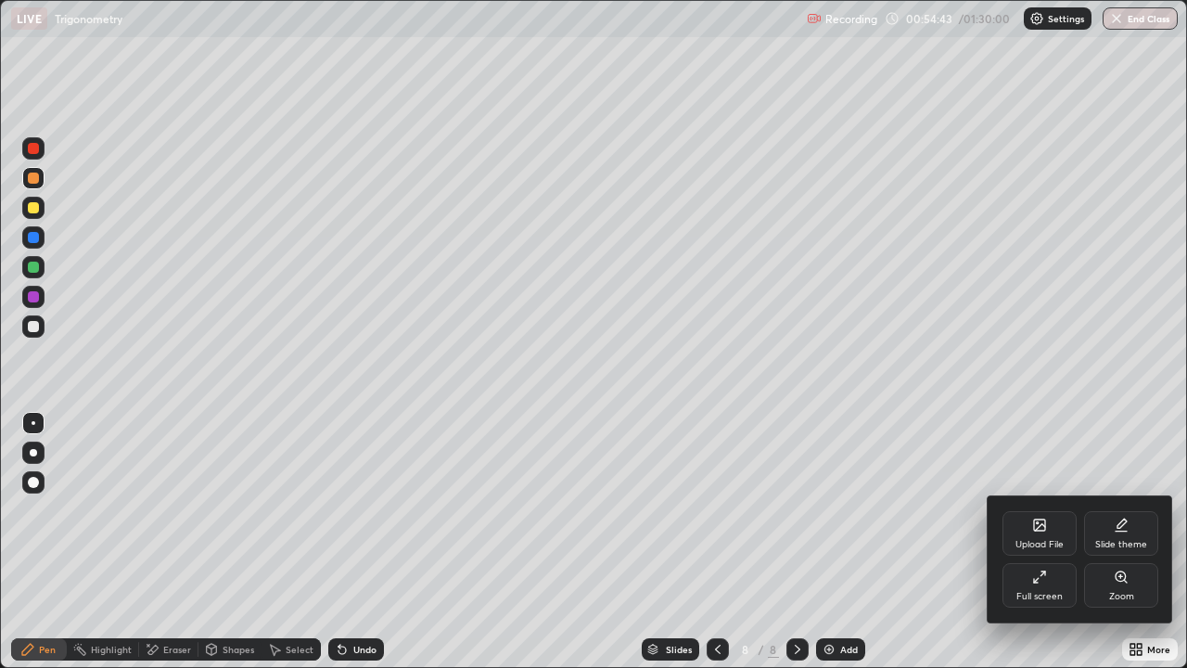
click at [1043, 542] on icon at bounding box center [1039, 576] width 15 height 15
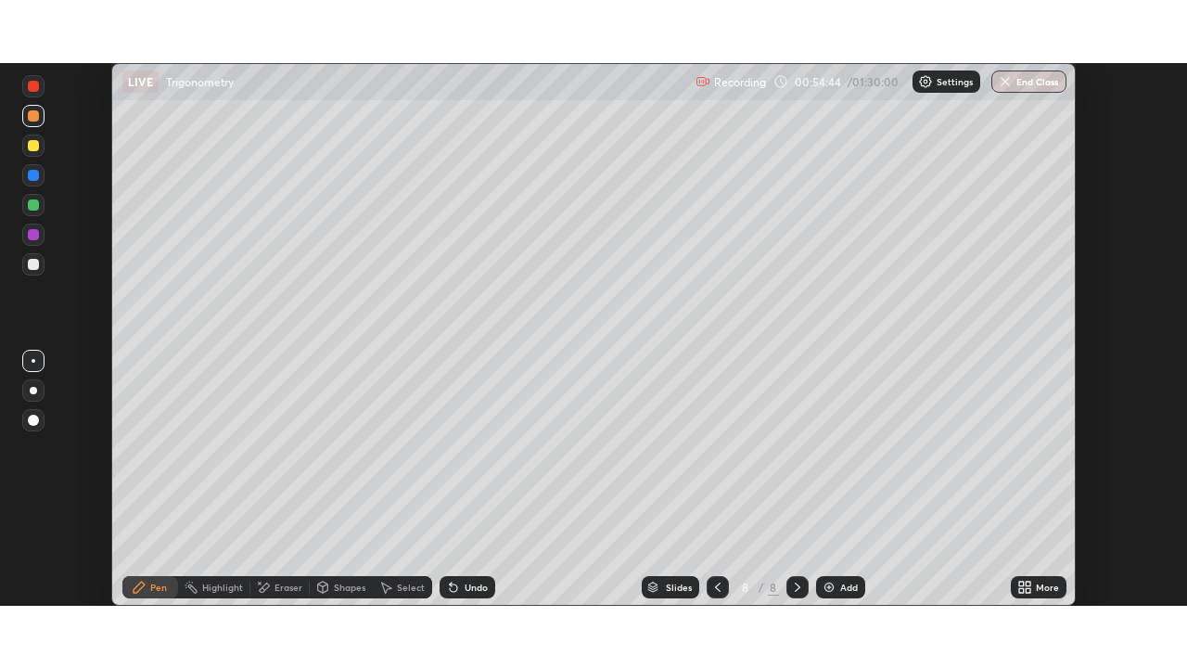
scroll to position [92185, 91541]
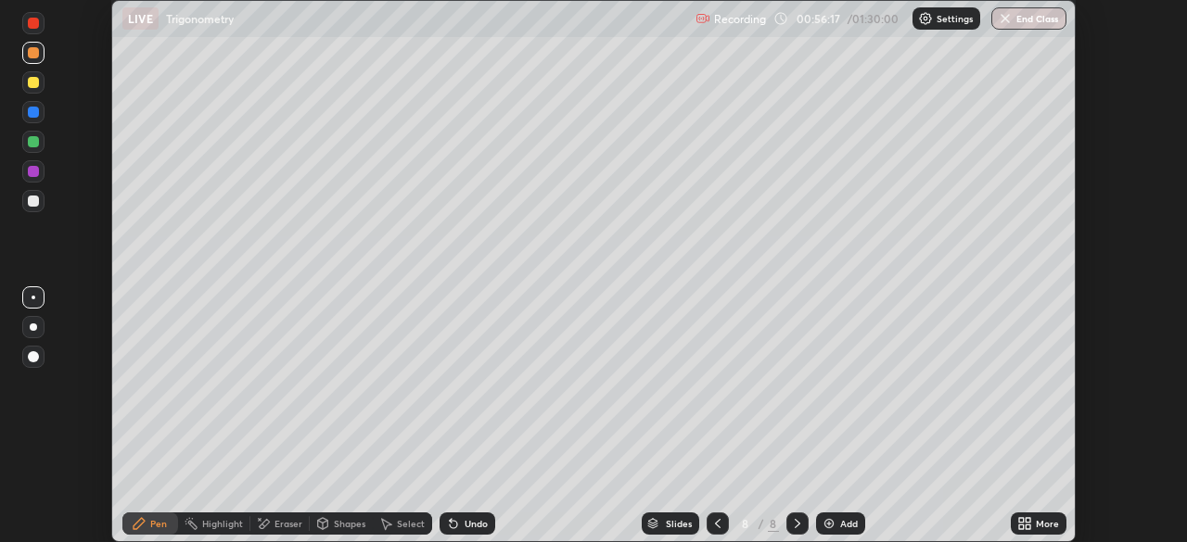
click at [480, 525] on div "Undo" at bounding box center [476, 523] width 23 height 9
click at [484, 519] on div "Undo" at bounding box center [476, 523] width 23 height 9
click at [286, 519] on div "Eraser" at bounding box center [288, 523] width 28 height 9
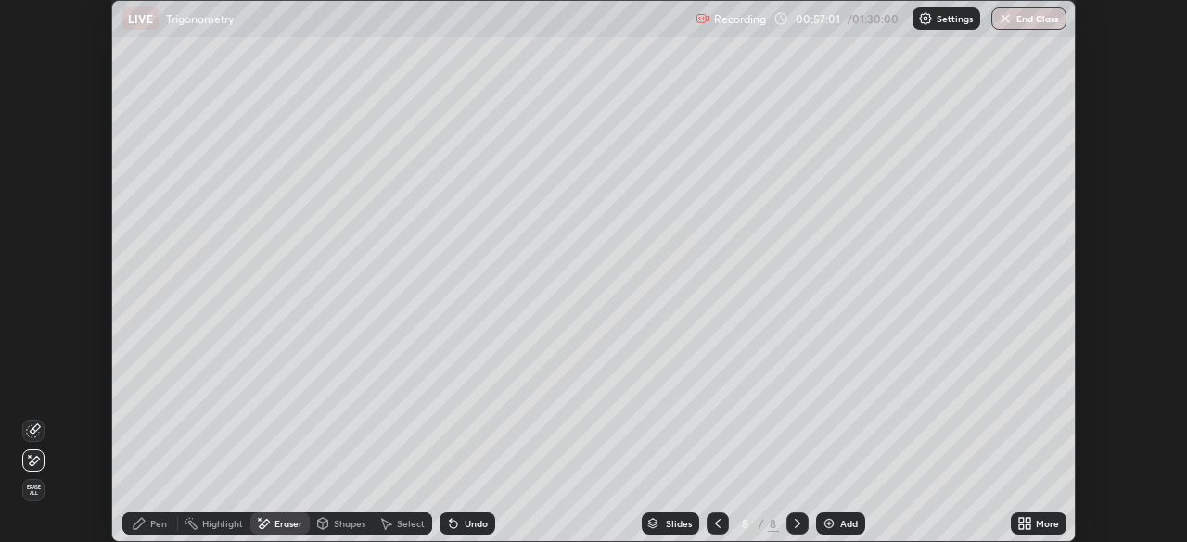
click at [837, 524] on div "Add" at bounding box center [840, 524] width 49 height 22
click at [715, 516] on icon at bounding box center [717, 523] width 15 height 15
click at [1024, 521] on icon at bounding box center [1021, 520] width 5 height 5
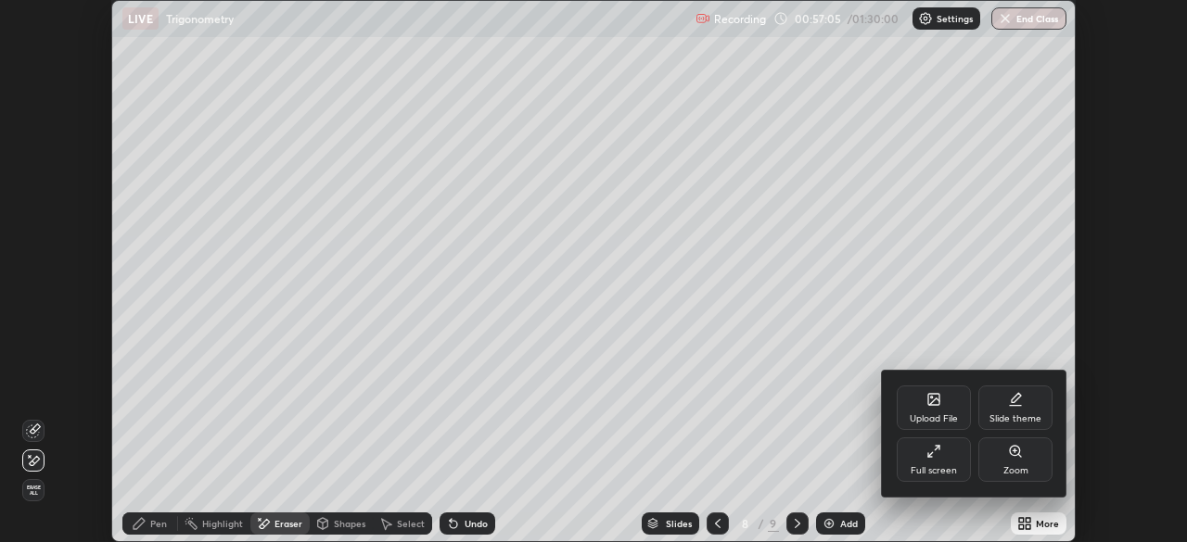
click at [921, 466] on div "Full screen" at bounding box center [934, 470] width 46 height 9
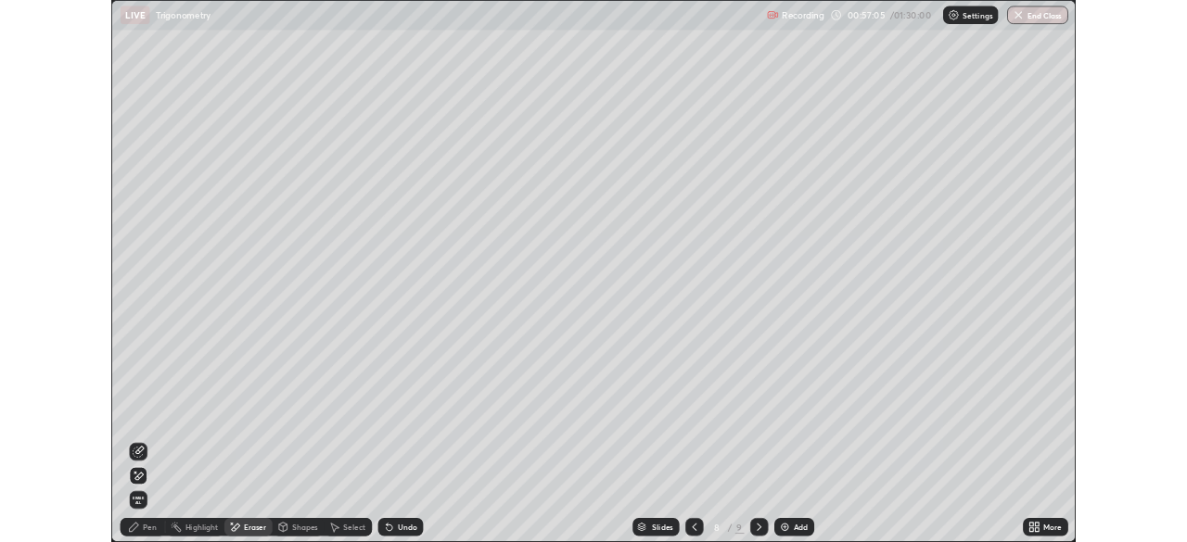
scroll to position [668, 1187]
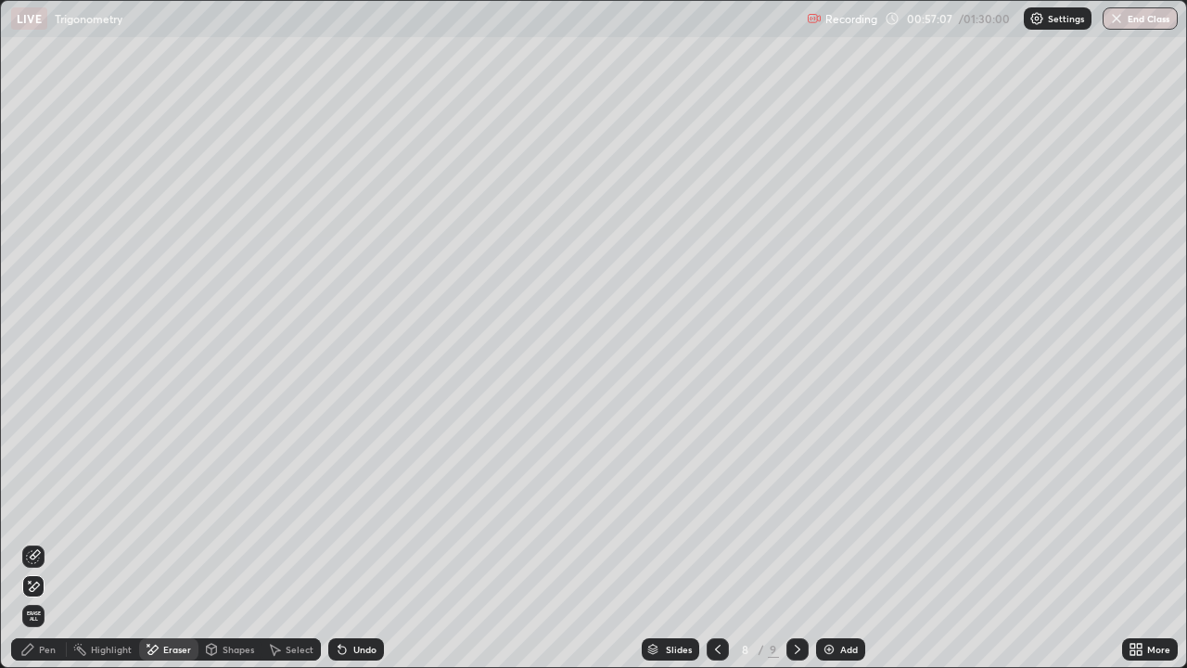
click at [38, 542] on div "Pen" at bounding box center [39, 649] width 56 height 22
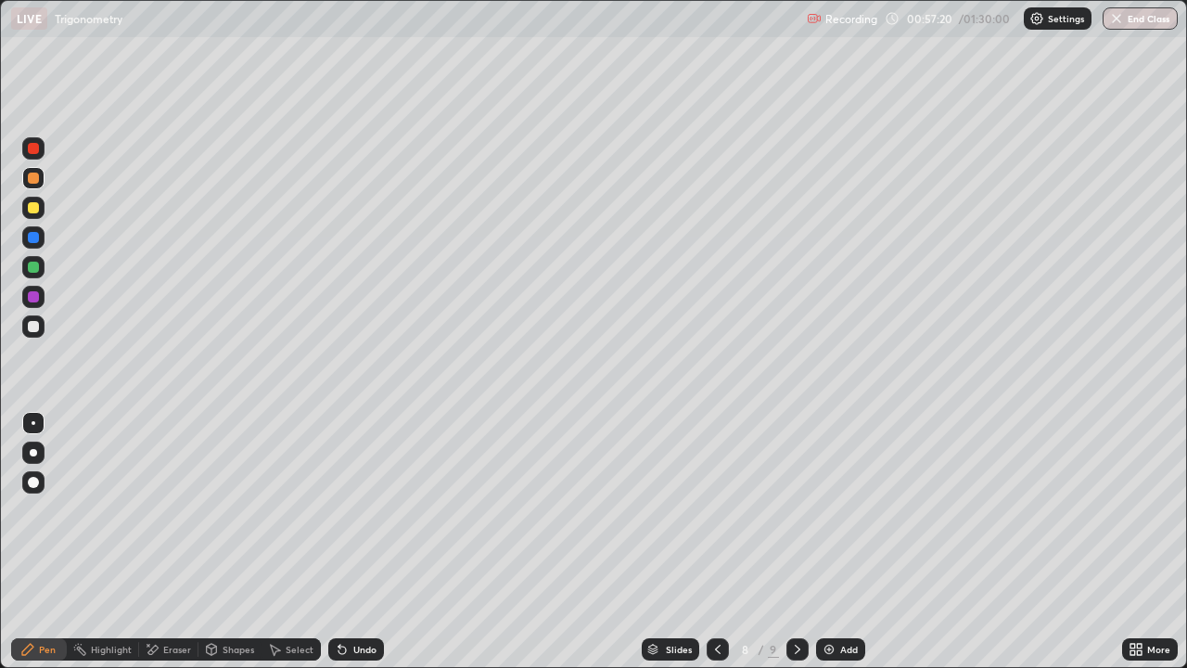
click at [164, 542] on div "Eraser" at bounding box center [177, 648] width 28 height 9
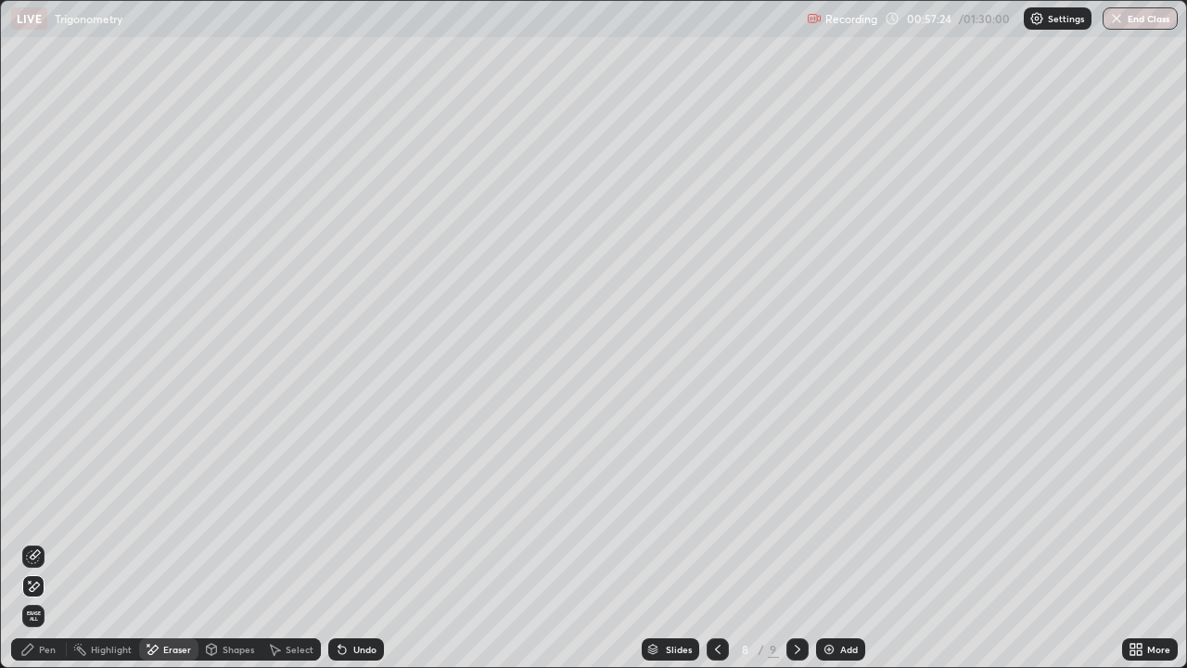
click at [716, 542] on icon at bounding box center [717, 649] width 15 height 15
click at [46, 542] on div "Pen" at bounding box center [47, 648] width 17 height 9
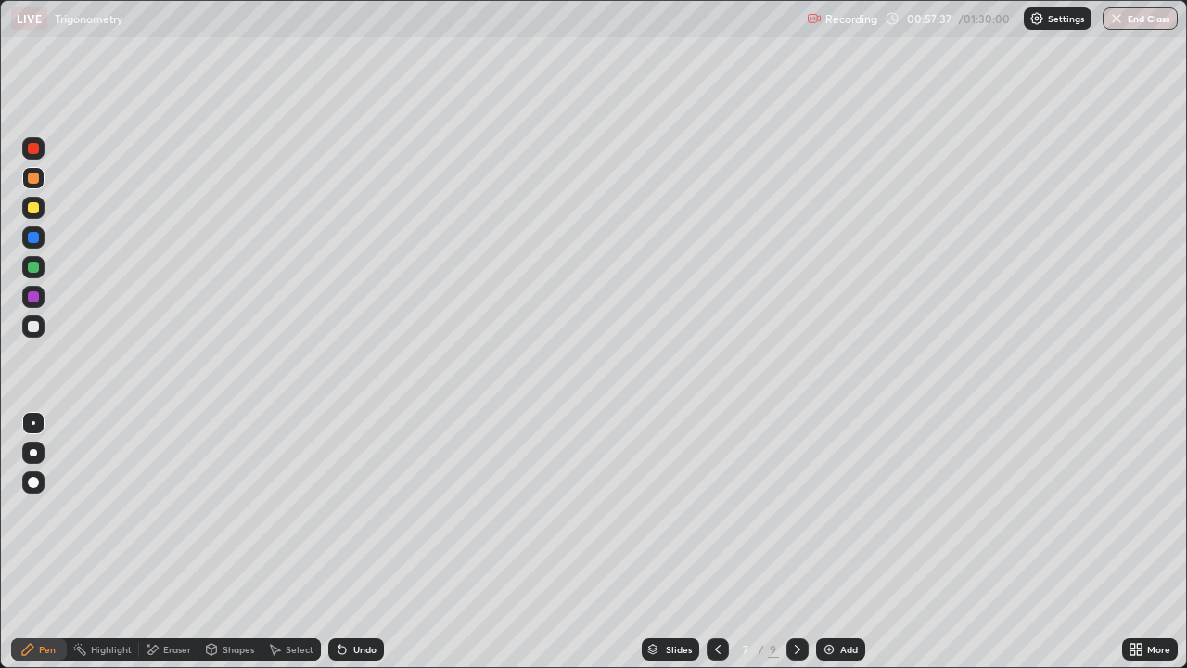
click at [792, 542] on icon at bounding box center [797, 649] width 15 height 15
click at [714, 542] on div at bounding box center [718, 649] width 22 height 22
click at [364, 542] on div "Undo" at bounding box center [364, 648] width 23 height 9
click at [358, 542] on div "Undo" at bounding box center [364, 648] width 23 height 9
click at [171, 542] on div "Eraser" at bounding box center [168, 649] width 59 height 22
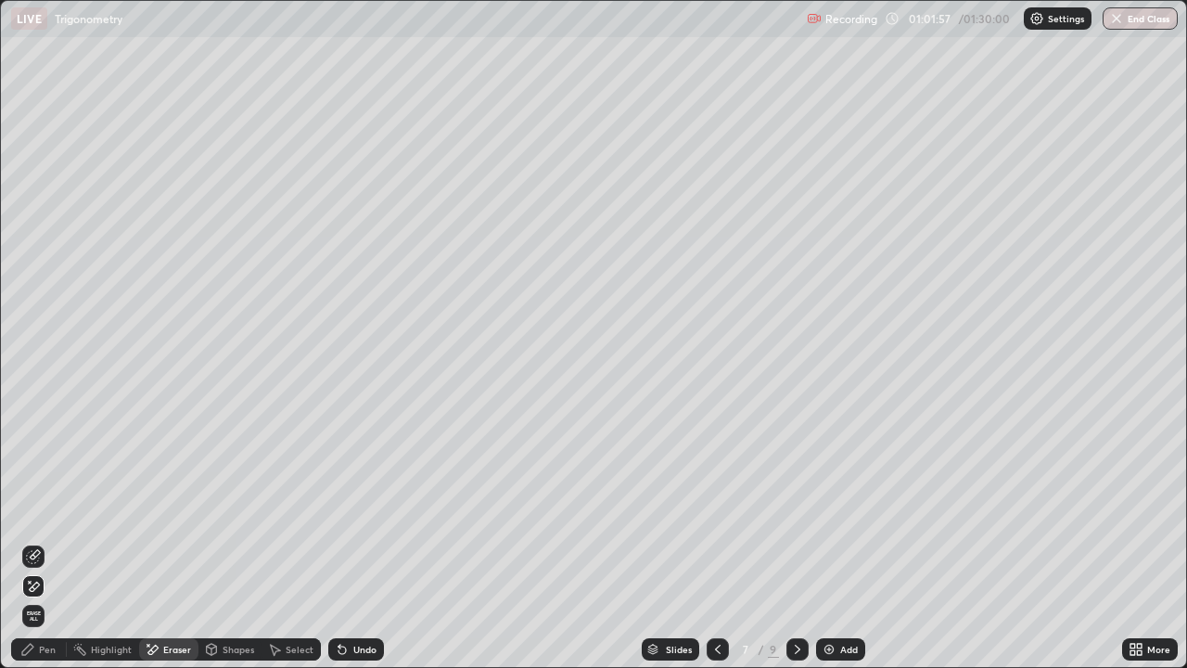
click at [792, 542] on div at bounding box center [797, 649] width 22 height 37
click at [38, 542] on div "Pen" at bounding box center [39, 649] width 56 height 22
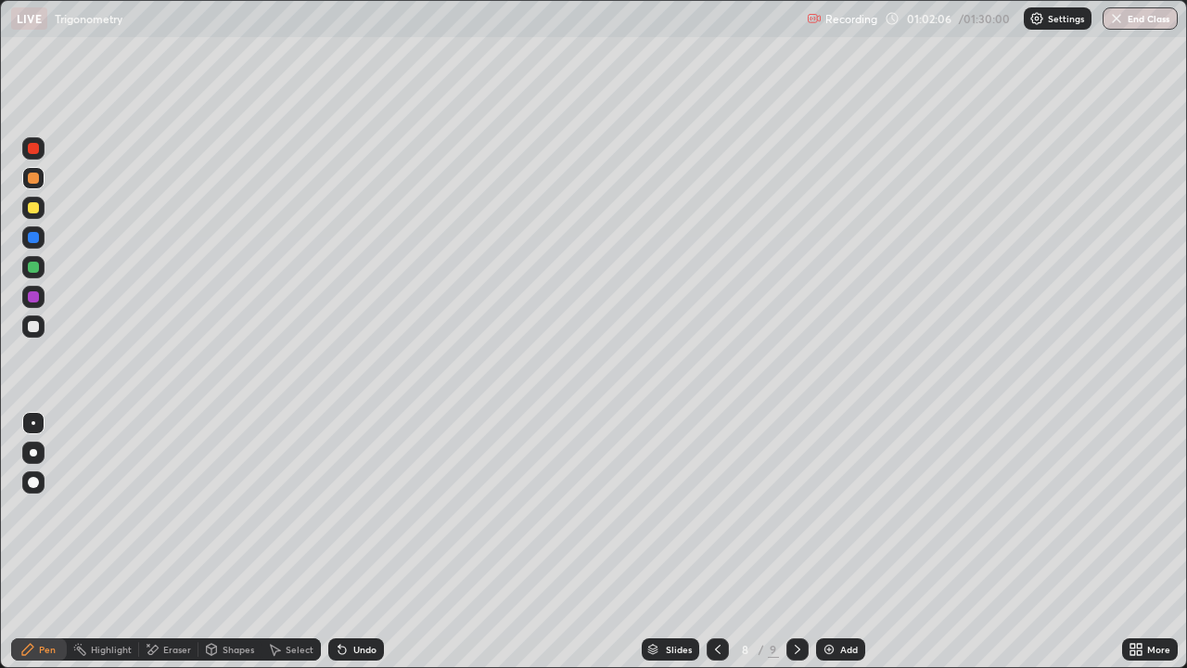
click at [37, 266] on div at bounding box center [33, 266] width 11 height 11
click at [796, 542] on icon at bounding box center [797, 649] width 15 height 15
click at [716, 542] on icon at bounding box center [717, 649] width 15 height 15
click at [794, 542] on icon at bounding box center [797, 649] width 15 height 15
click at [343, 542] on div "Undo" at bounding box center [356, 649] width 56 height 22
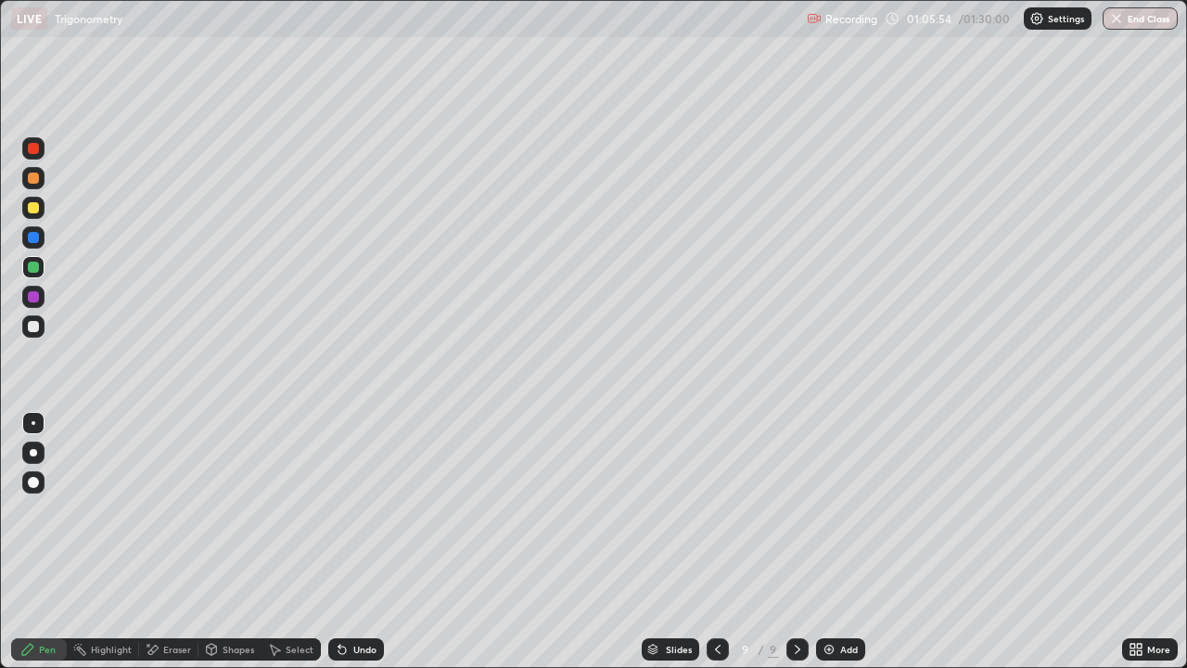
click at [42, 328] on div at bounding box center [33, 326] width 22 height 22
click at [716, 542] on icon at bounding box center [717, 649] width 15 height 15
click at [708, 542] on div at bounding box center [718, 649] width 22 height 37
click at [796, 542] on icon at bounding box center [797, 649] width 15 height 15
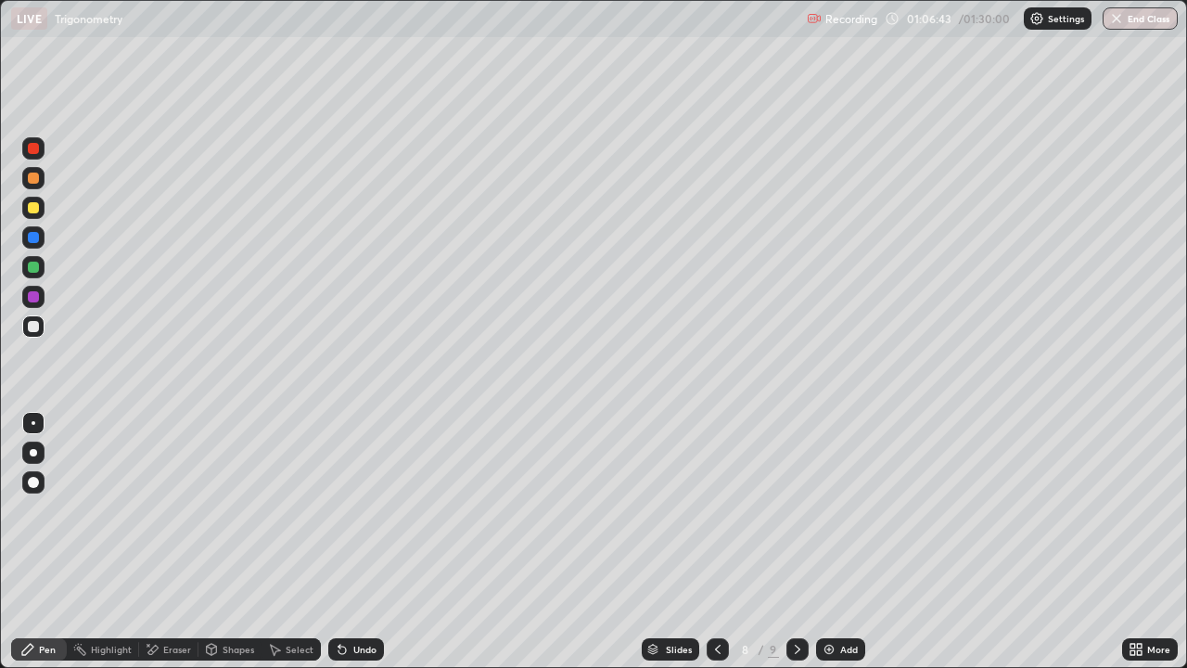
click at [796, 542] on icon at bounding box center [797, 649] width 15 height 15
click at [716, 542] on icon at bounding box center [717, 649] width 15 height 15
click at [797, 542] on icon at bounding box center [797, 649] width 15 height 15
click at [792, 542] on icon at bounding box center [797, 649] width 15 height 15
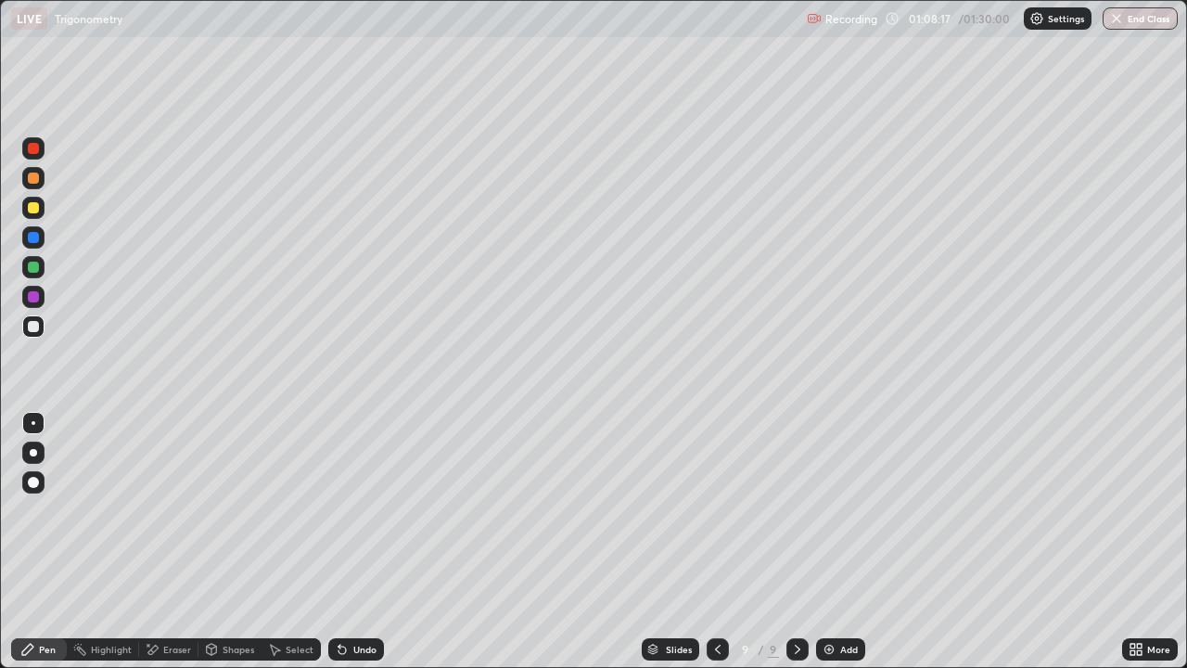
click at [716, 542] on icon at bounding box center [717, 649] width 15 height 15
click at [715, 542] on div at bounding box center [718, 649] width 22 height 37
click at [795, 542] on icon at bounding box center [797, 649] width 15 height 15
click at [796, 542] on icon at bounding box center [797, 649] width 15 height 15
click at [40, 264] on div at bounding box center [33, 267] width 22 height 22
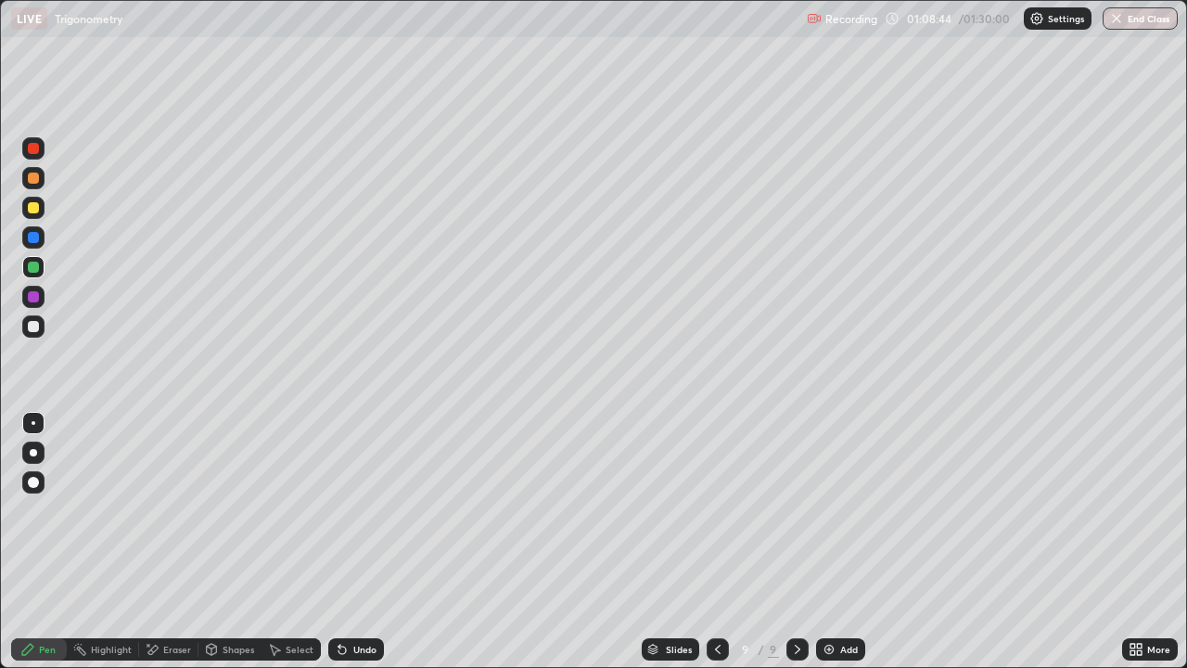
click at [363, 542] on div "Undo" at bounding box center [356, 649] width 56 height 22
click at [38, 337] on div at bounding box center [33, 326] width 22 height 22
click at [42, 206] on div at bounding box center [33, 208] width 22 height 22
click at [33, 179] on div at bounding box center [33, 177] width 11 height 11
click at [716, 542] on icon at bounding box center [717, 649] width 15 height 15
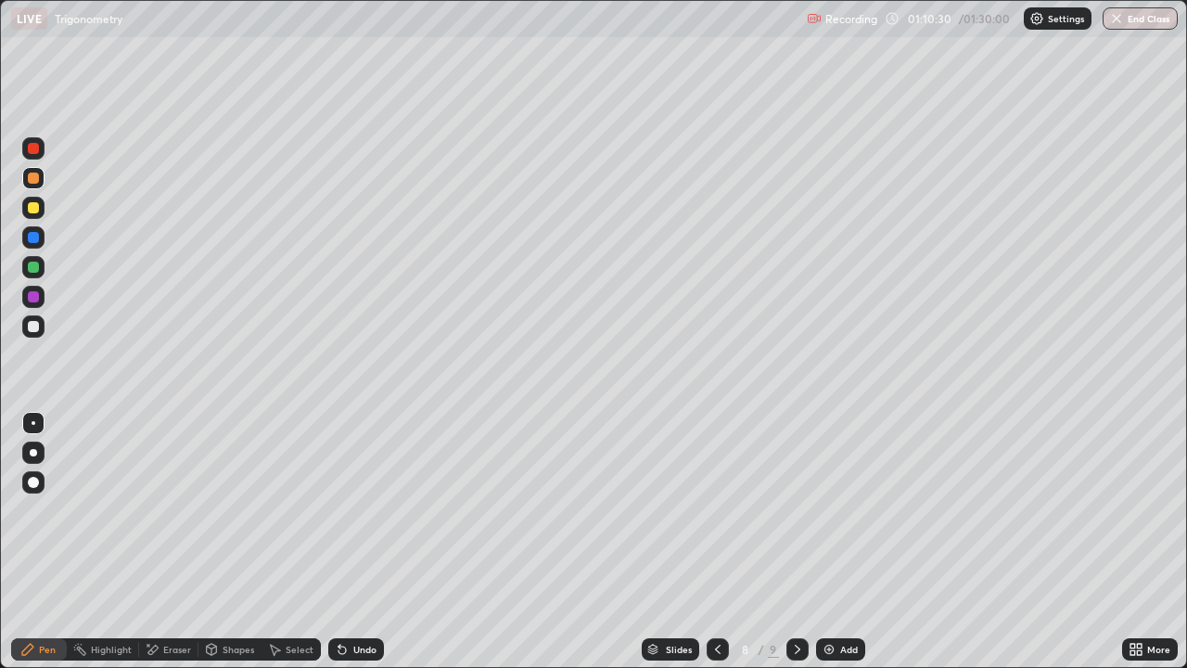
click at [707, 542] on div at bounding box center [718, 649] width 22 height 22
click at [786, 542] on div at bounding box center [797, 649] width 22 height 22
click at [787, 542] on div at bounding box center [797, 649] width 22 height 22
click at [174, 542] on div "Eraser" at bounding box center [177, 648] width 28 height 9
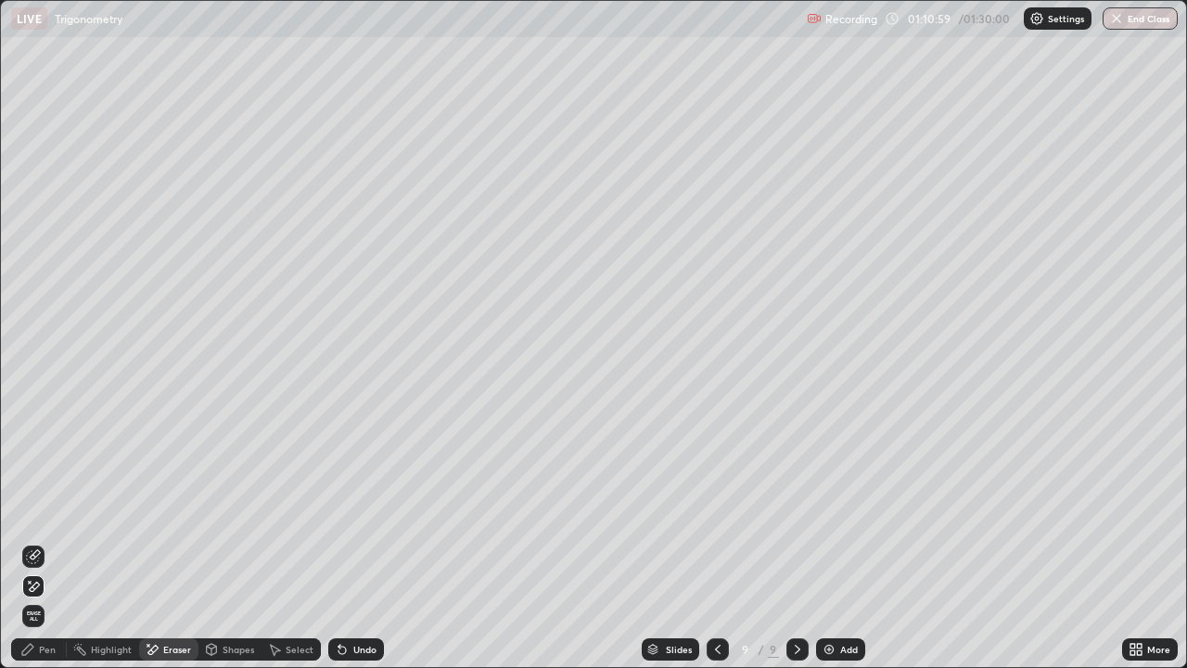
click at [36, 542] on icon at bounding box center [35, 554] width 10 height 9
click at [55, 542] on div "Pen" at bounding box center [39, 649] width 56 height 22
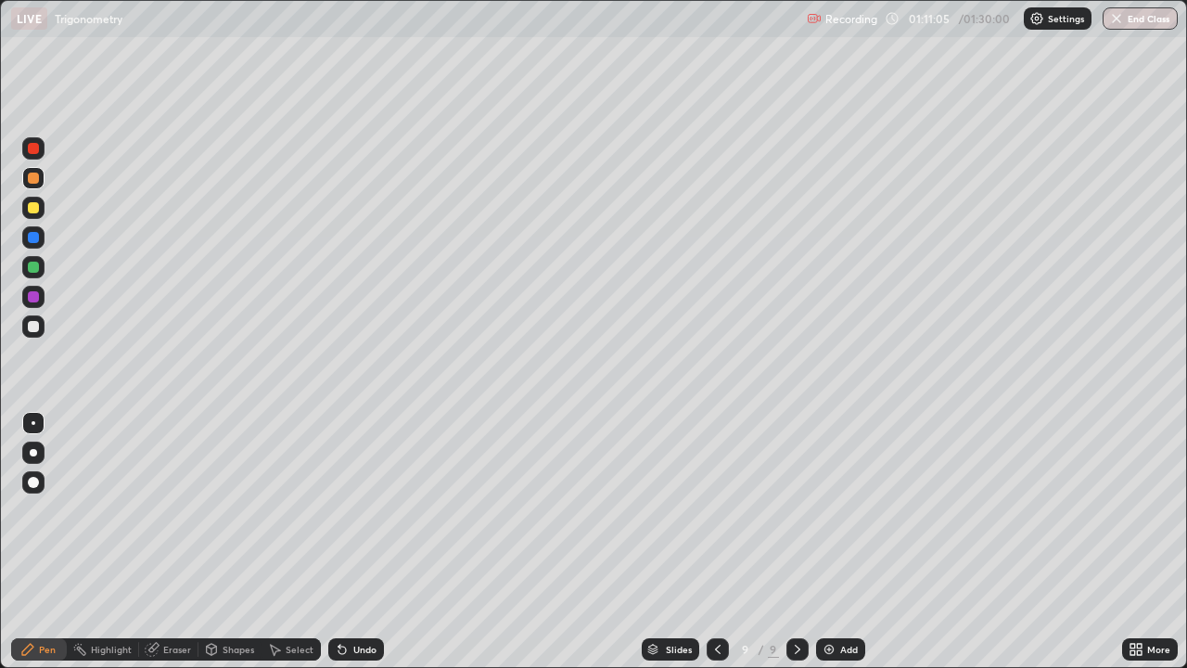
click at [24, 332] on div at bounding box center [33, 326] width 22 height 22
click at [37, 210] on div at bounding box center [33, 207] width 11 height 11
click at [34, 181] on div at bounding box center [33, 177] width 11 height 11
click at [841, 542] on div "Add" at bounding box center [840, 649] width 49 height 22
click at [34, 326] on div at bounding box center [33, 326] width 11 height 11
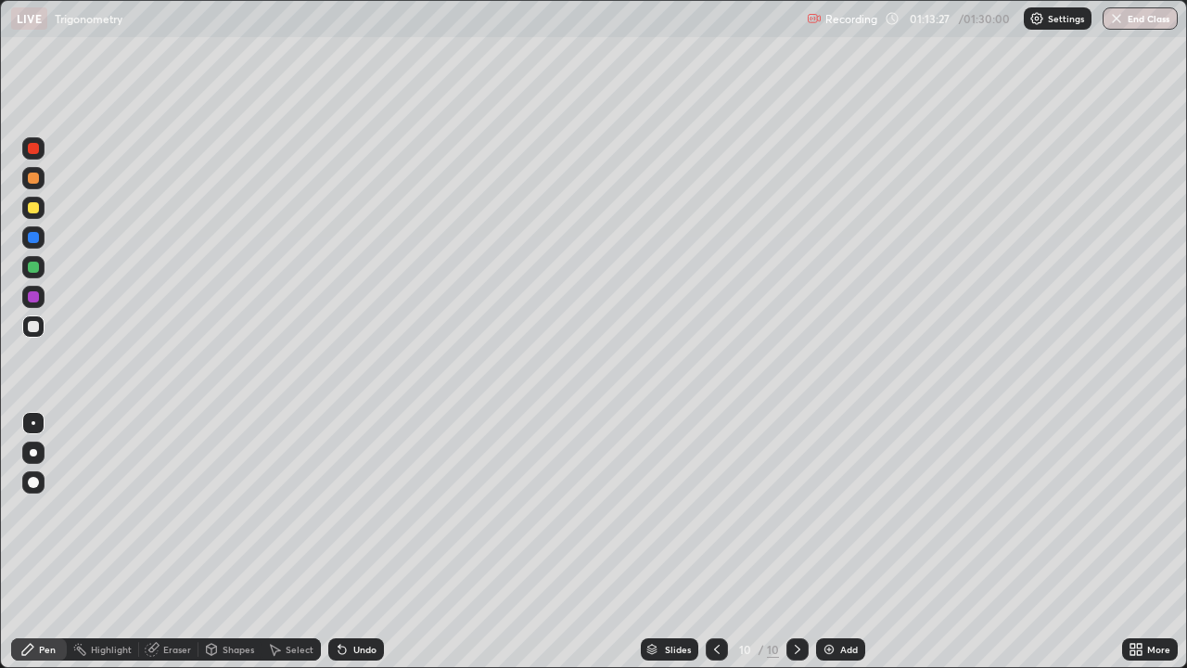
click at [167, 542] on div "Eraser" at bounding box center [177, 648] width 28 height 9
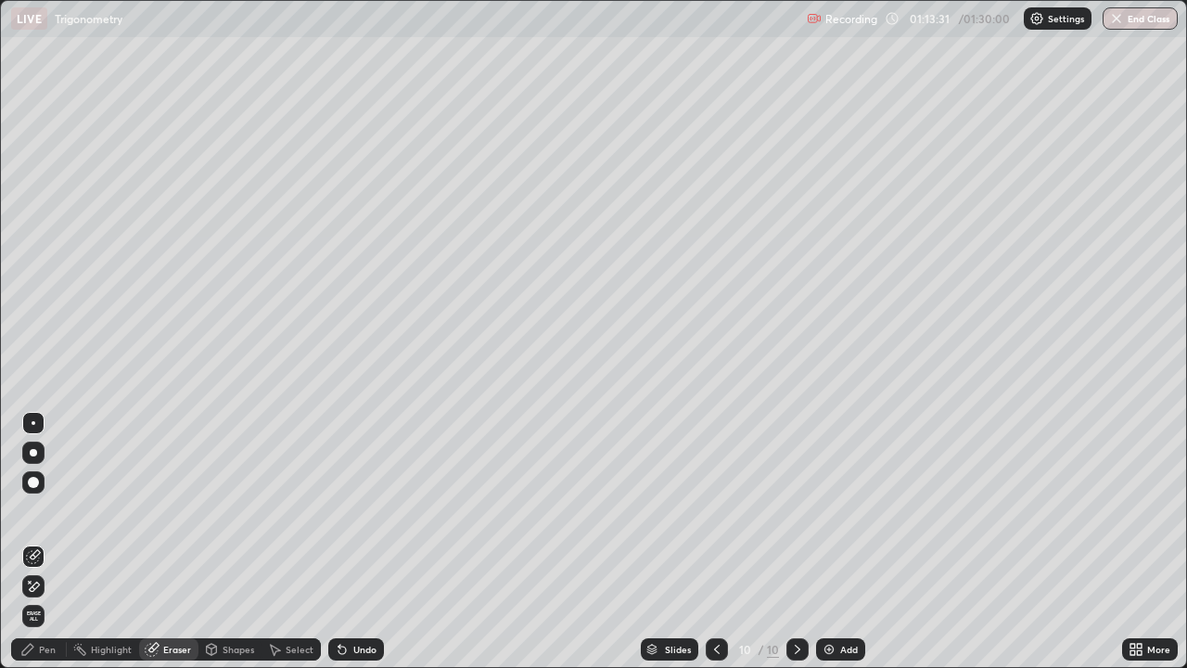
click at [58, 542] on div "Pen" at bounding box center [39, 649] width 56 height 22
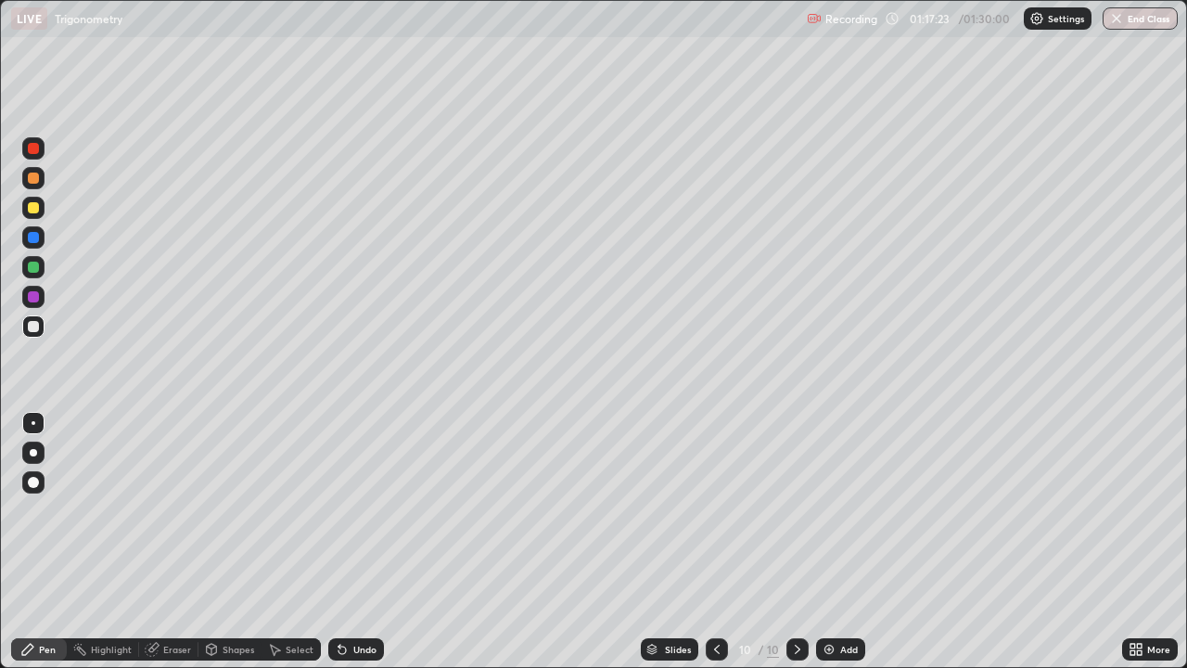
click at [160, 542] on div "Eraser" at bounding box center [168, 649] width 59 height 22
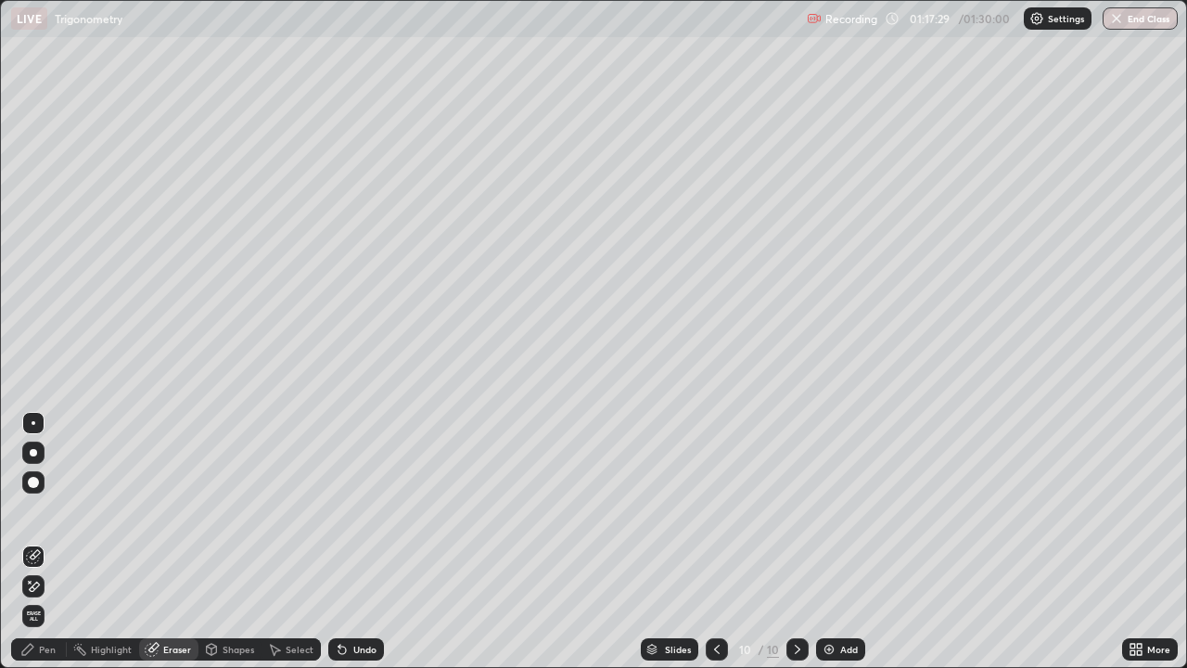
click at [41, 542] on div "Pen" at bounding box center [47, 648] width 17 height 9
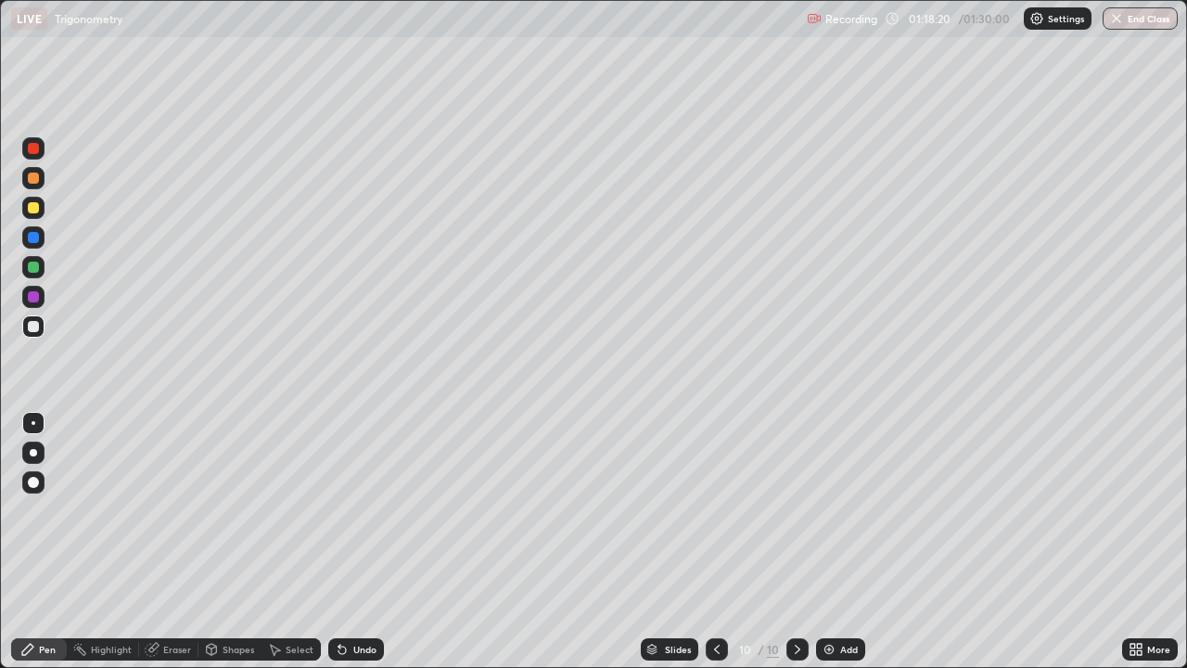
click at [159, 542] on div "Eraser" at bounding box center [168, 649] width 59 height 22
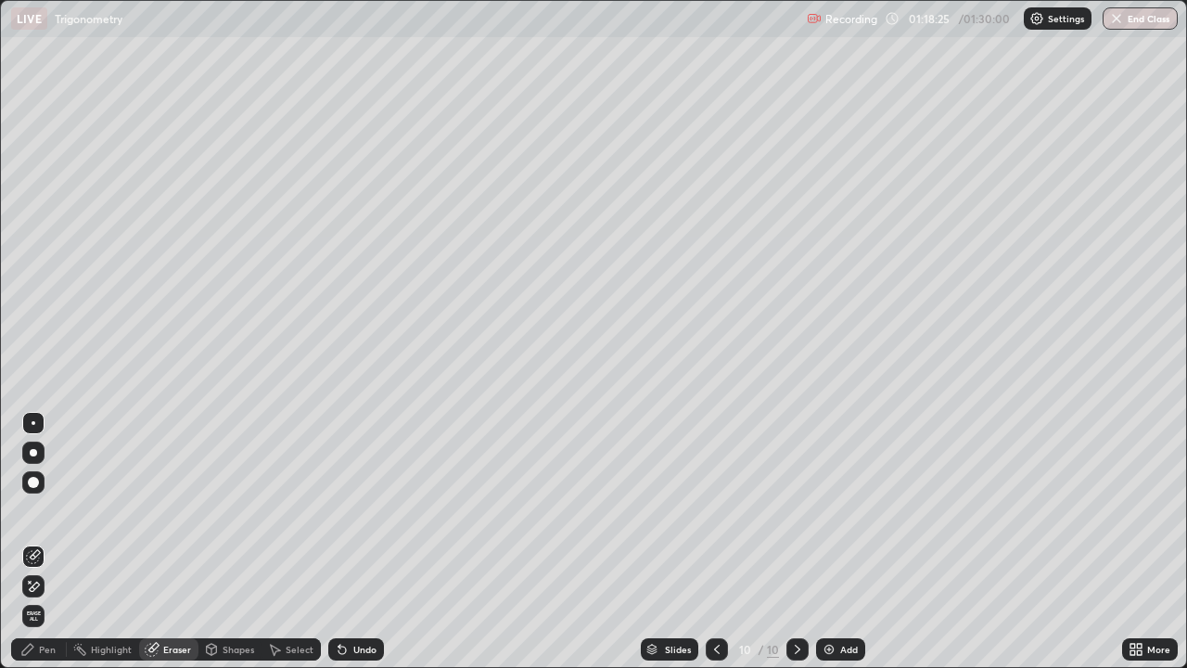
click at [46, 542] on div "Pen" at bounding box center [47, 648] width 17 height 9
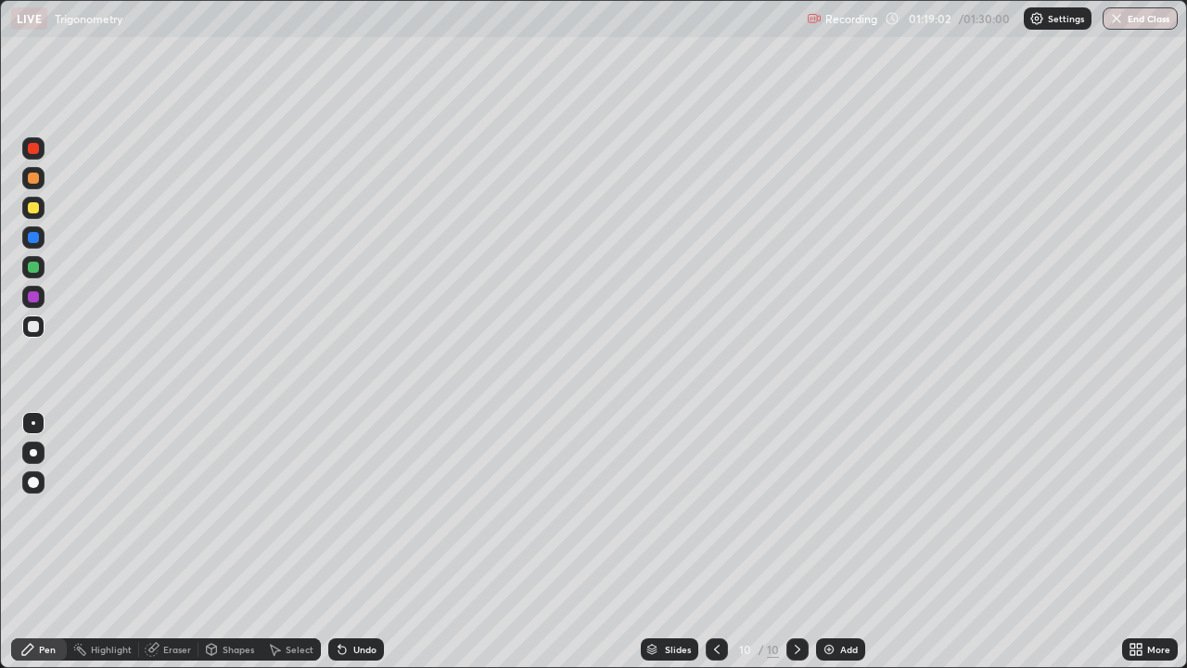
click at [31, 214] on div at bounding box center [33, 208] width 22 height 22
click at [34, 328] on div at bounding box center [33, 326] width 11 height 11
click at [167, 542] on div "Eraser" at bounding box center [168, 649] width 59 height 22
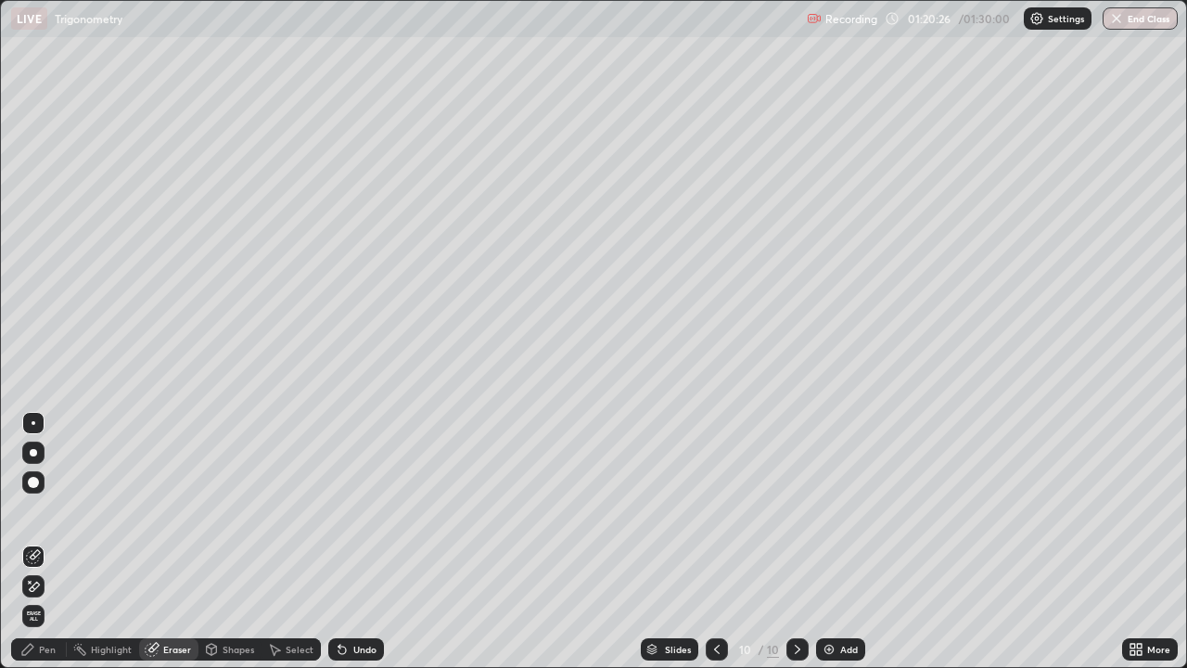
click at [46, 542] on div "Pen" at bounding box center [47, 648] width 17 height 9
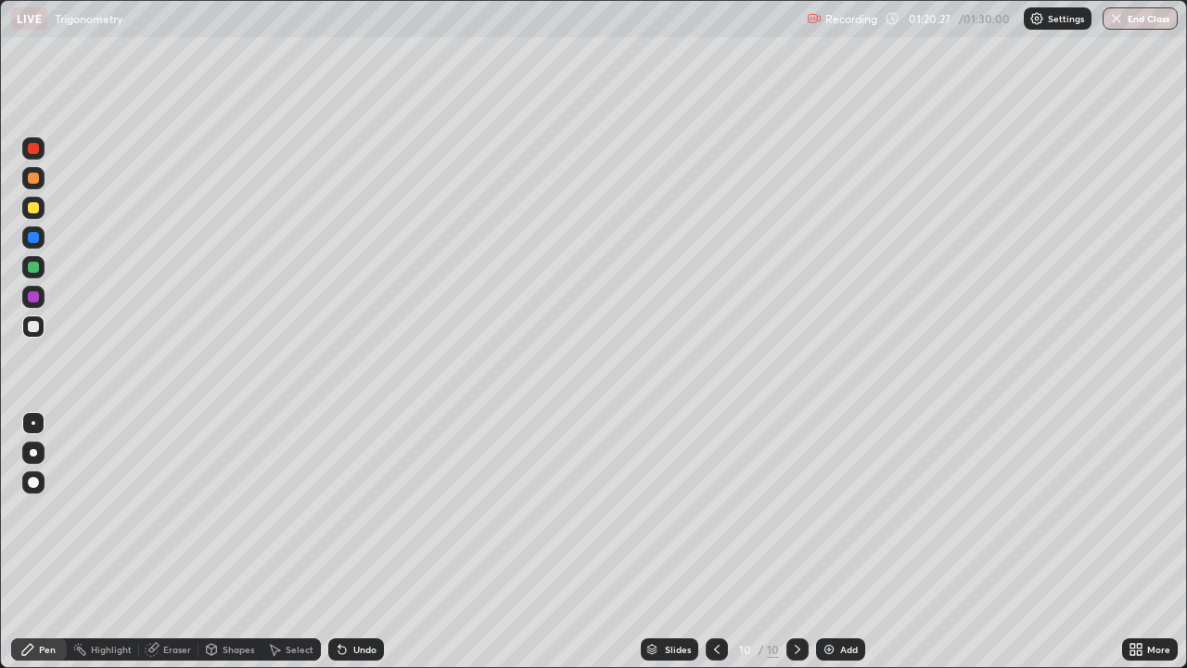
click at [37, 258] on div at bounding box center [33, 267] width 22 height 22
click at [175, 542] on div "Eraser" at bounding box center [177, 648] width 28 height 9
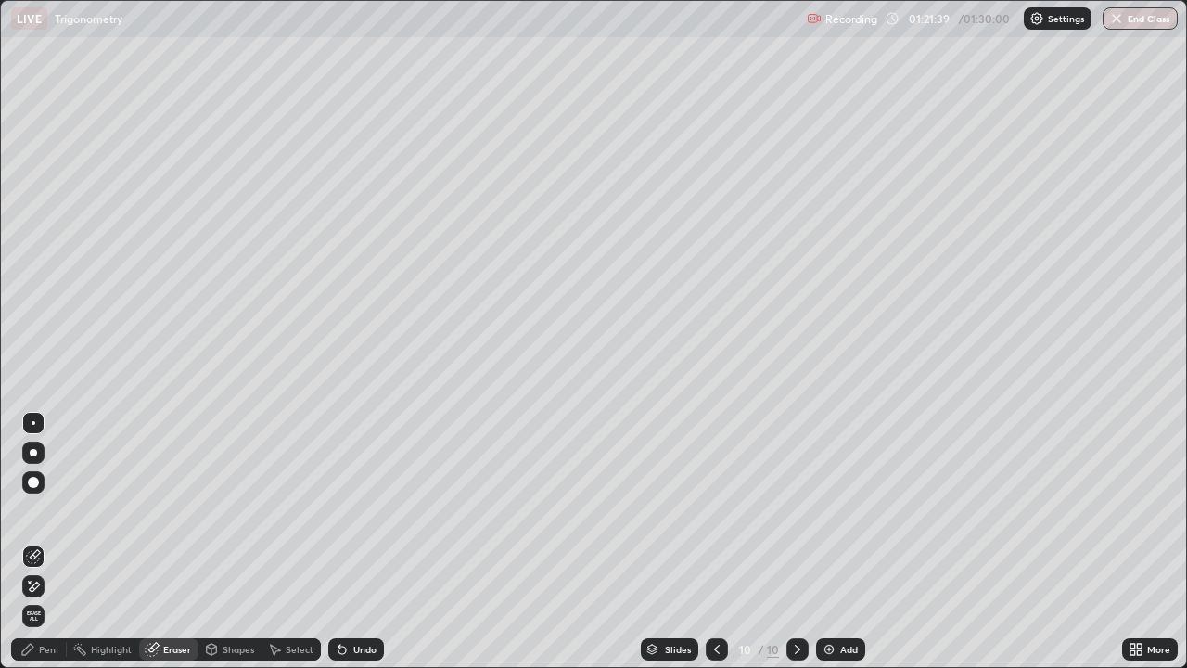
click at [55, 542] on div "Pen" at bounding box center [47, 648] width 17 height 9
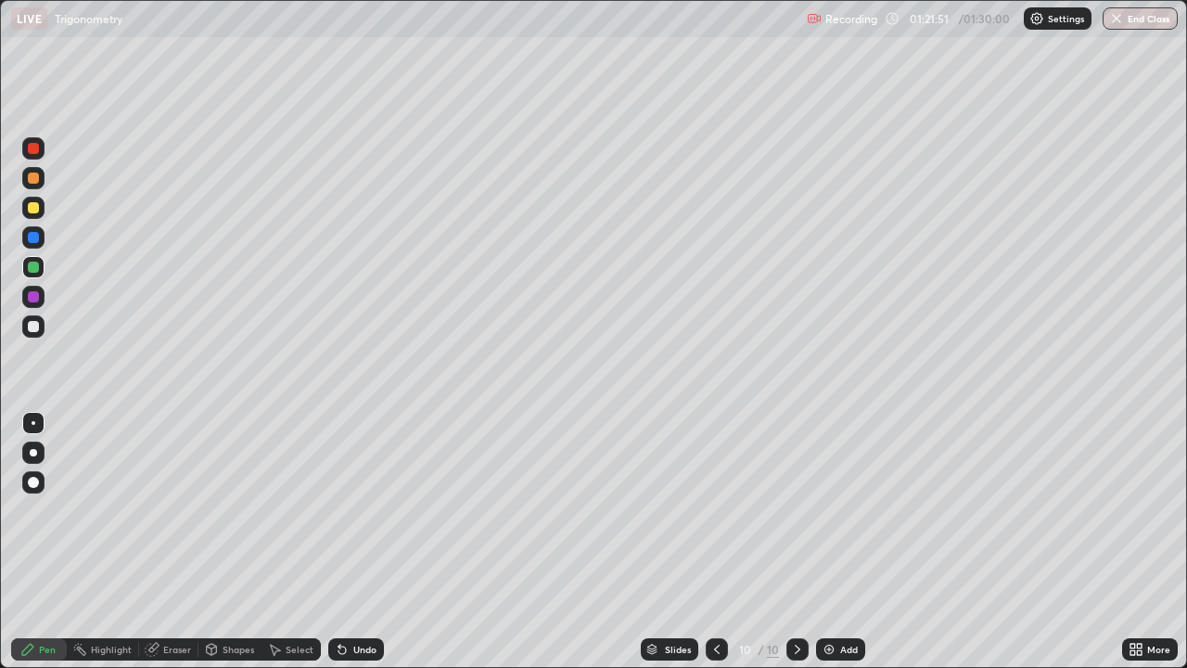
click at [172, 542] on div "Eraser" at bounding box center [177, 648] width 28 height 9
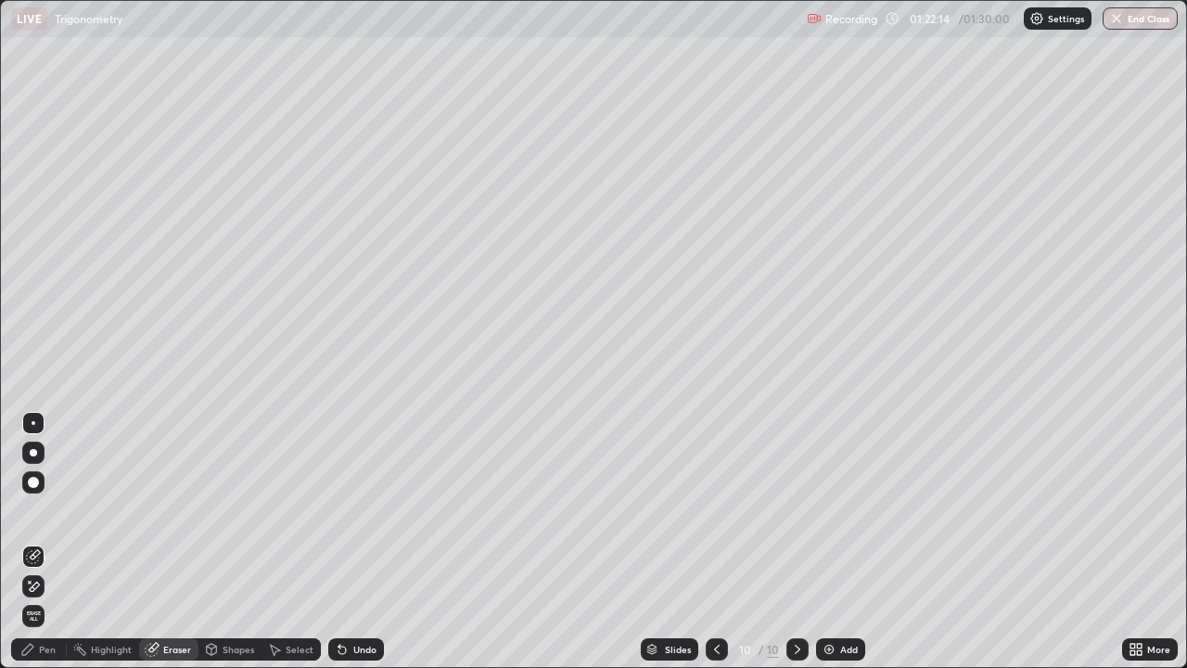
click at [45, 542] on div "Pen" at bounding box center [47, 648] width 17 height 9
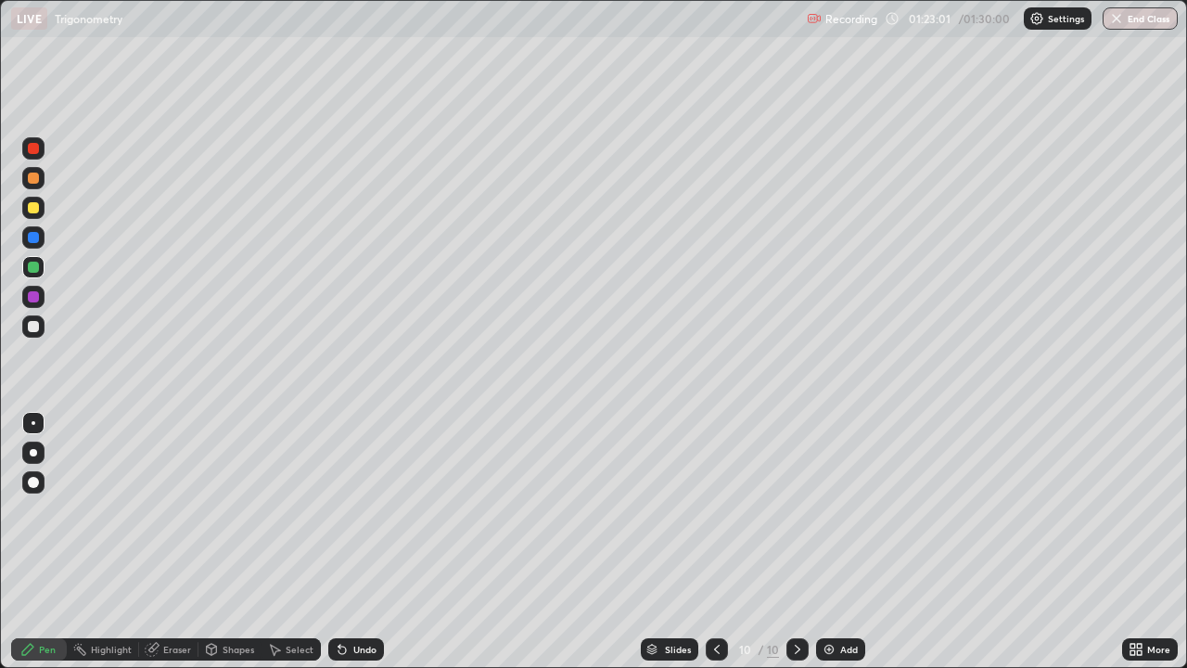
click at [229, 542] on div "Shapes" at bounding box center [229, 649] width 63 height 22
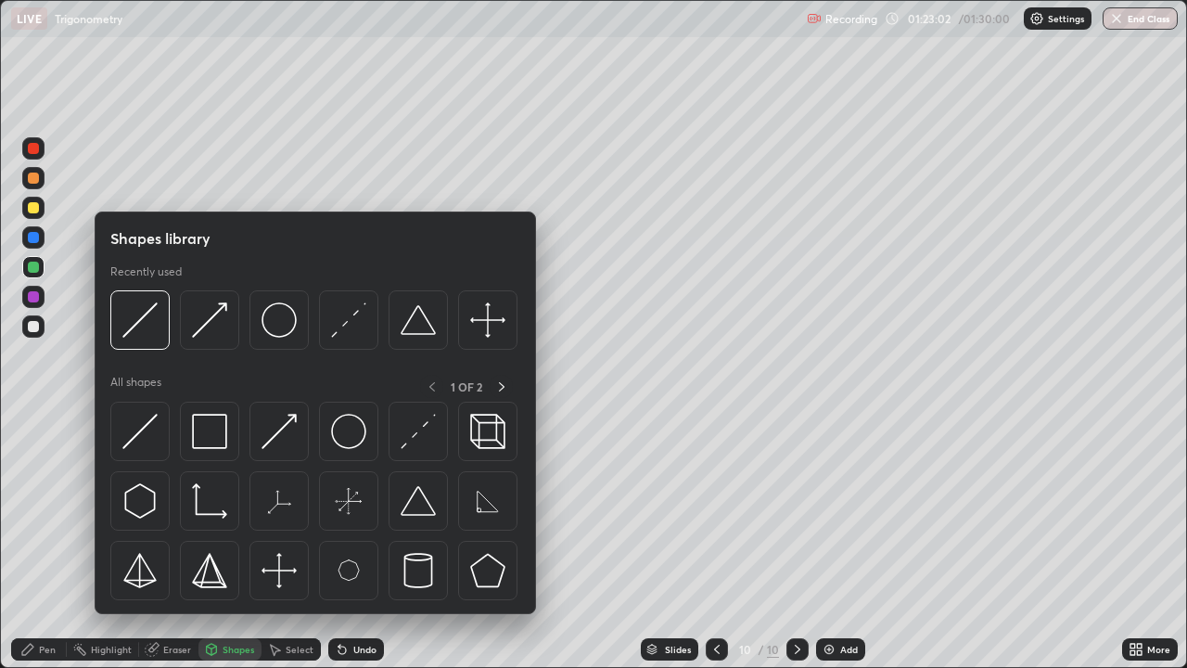
click at [292, 542] on div "Select" at bounding box center [300, 648] width 28 height 9
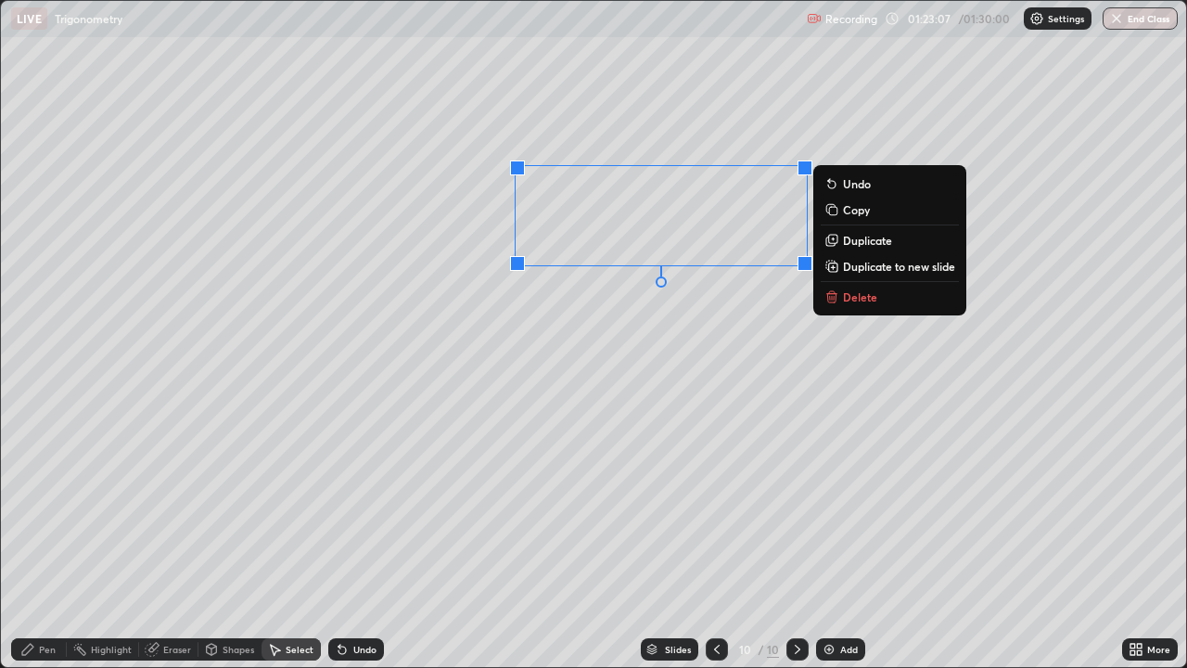
click at [843, 298] on p "Delete" at bounding box center [860, 296] width 34 height 15
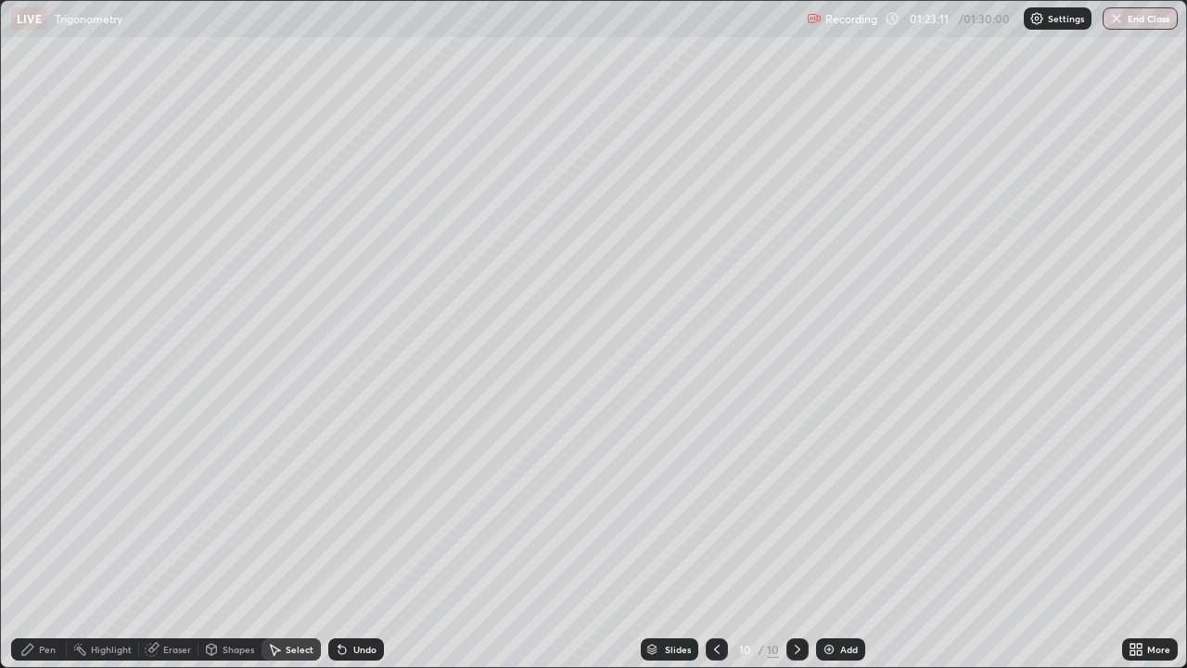
click at [42, 542] on div "Pen" at bounding box center [47, 648] width 17 height 9
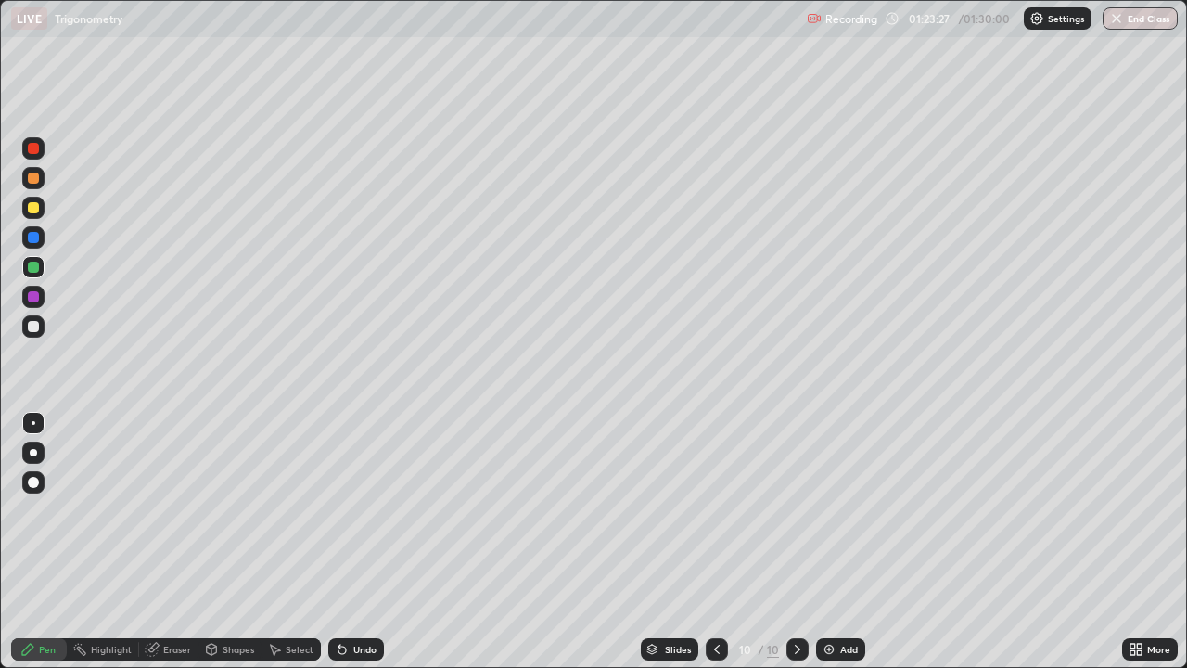
click at [168, 542] on div "Eraser" at bounding box center [177, 648] width 28 height 9
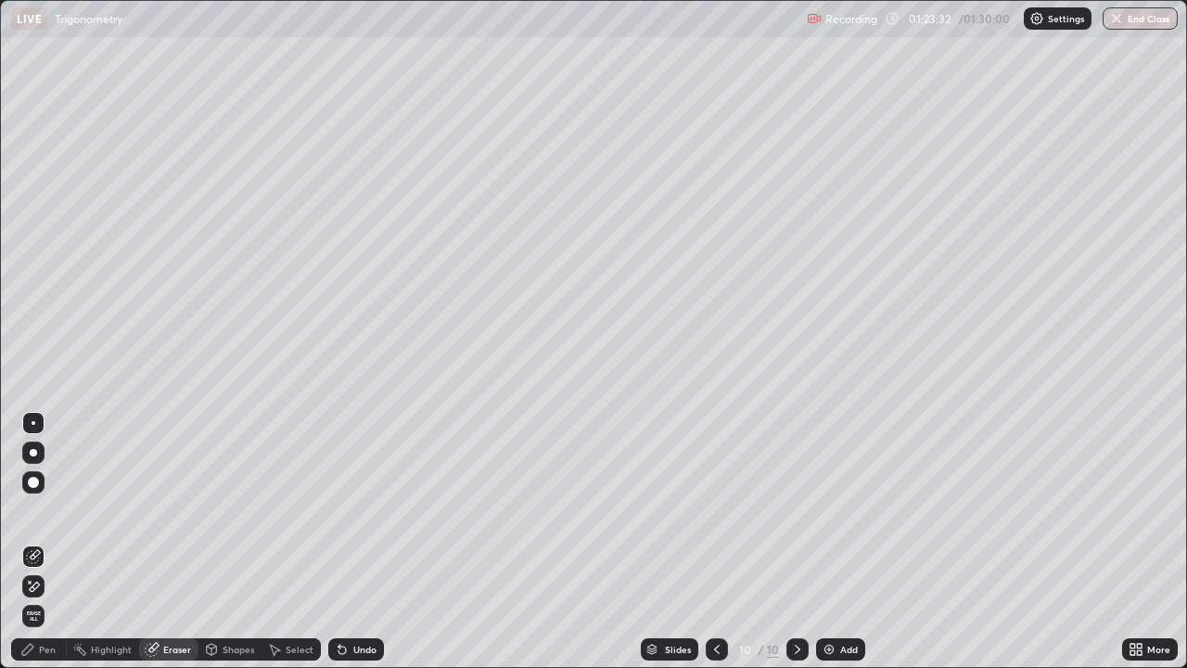
click at [50, 542] on div "Pen" at bounding box center [47, 648] width 17 height 9
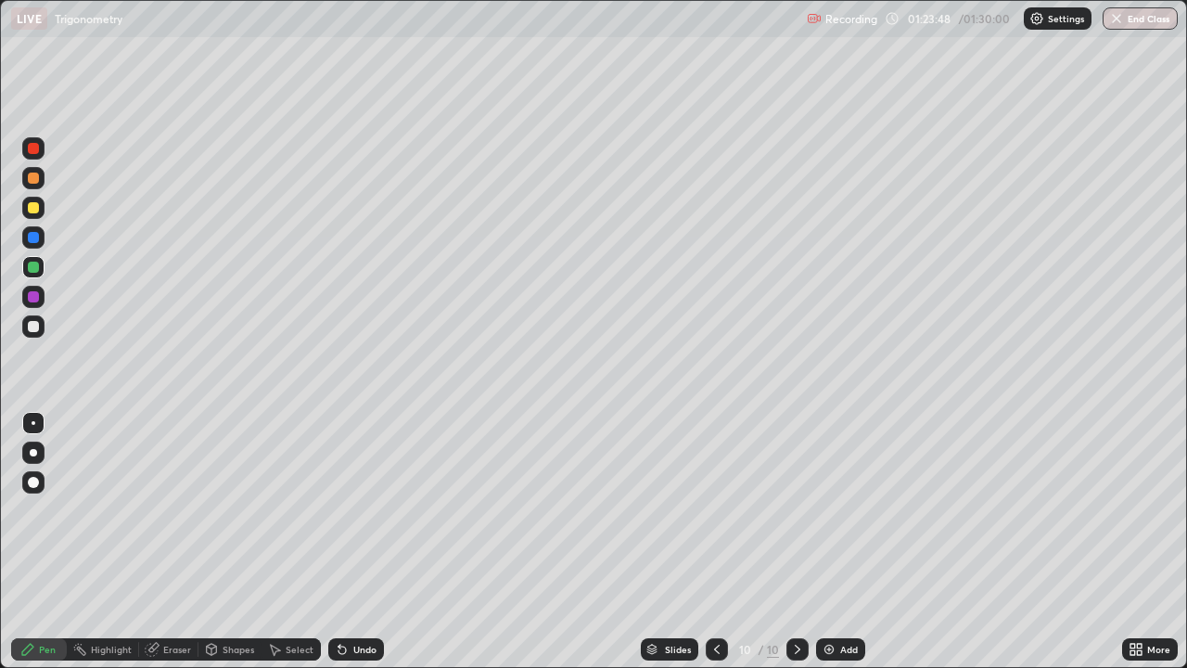
click at [166, 542] on div "Eraser" at bounding box center [177, 648] width 28 height 9
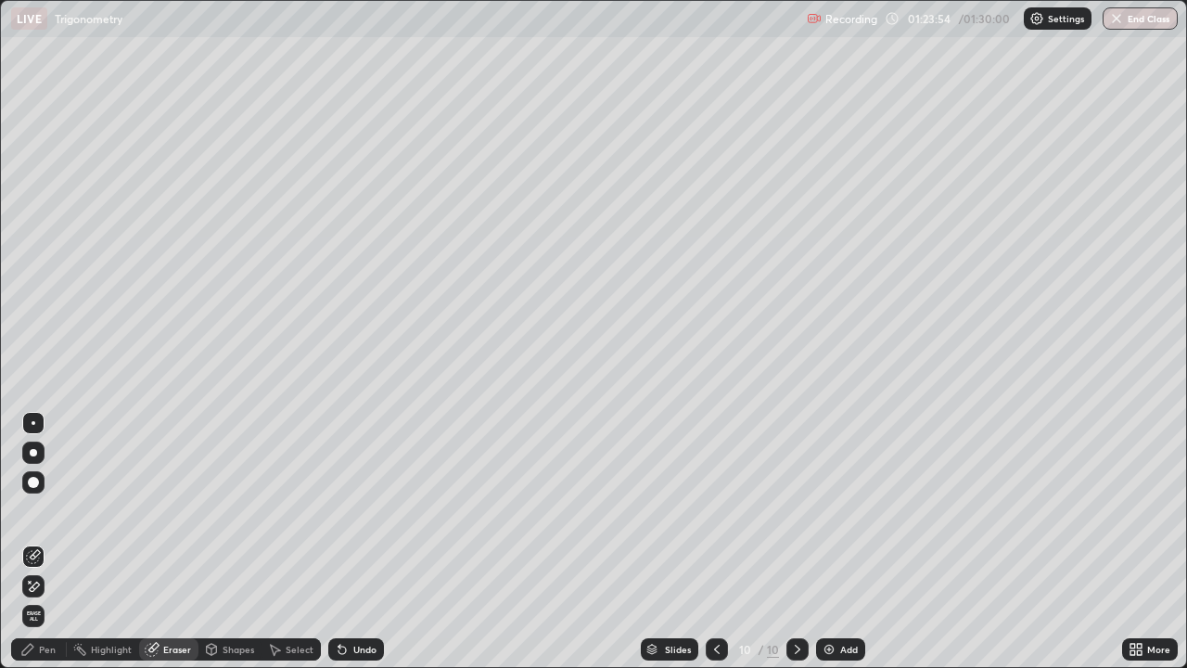
click at [48, 542] on div "Pen" at bounding box center [47, 648] width 17 height 9
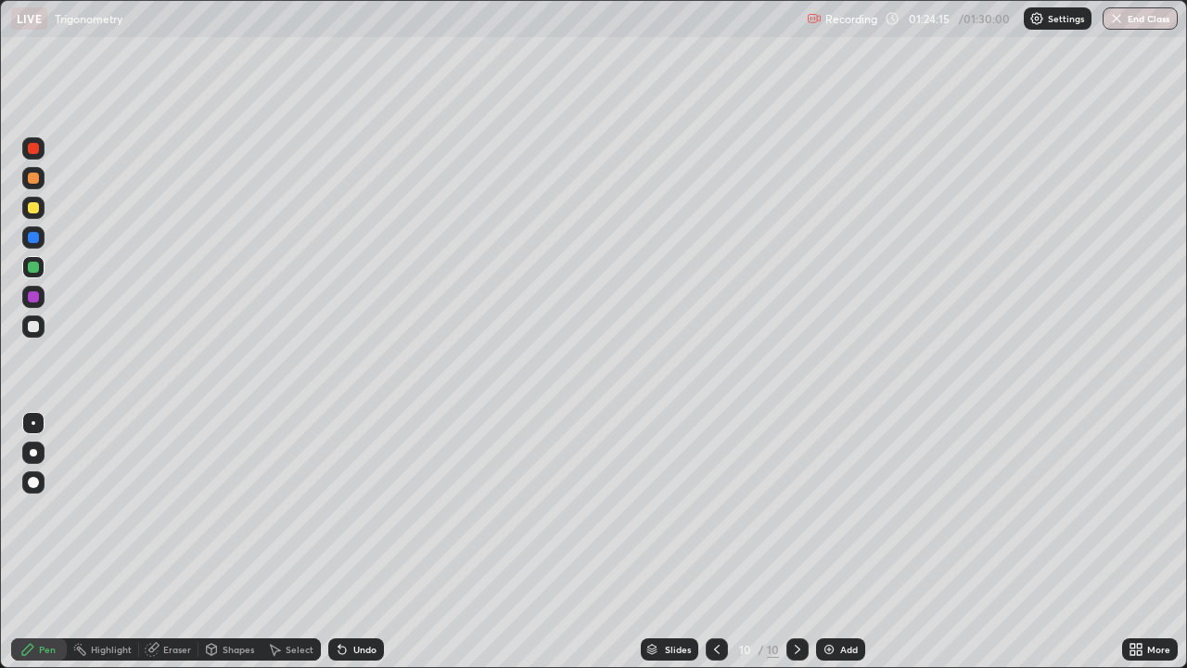
click at [1148, 542] on div "More" at bounding box center [1158, 648] width 23 height 9
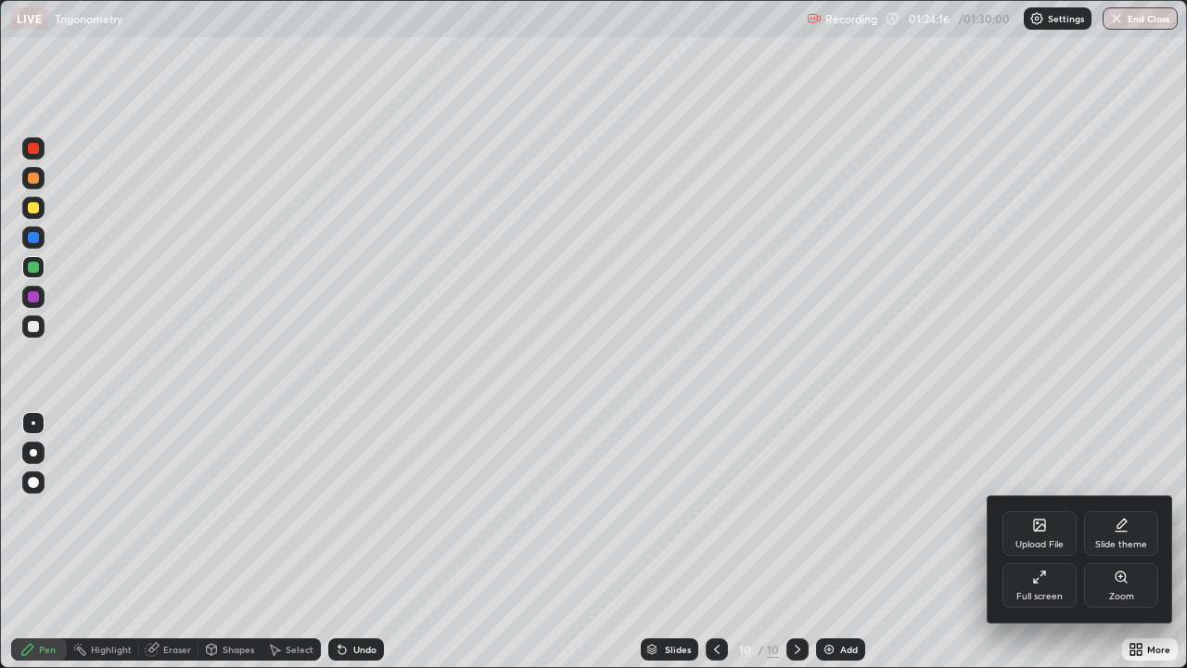
click at [1036, 542] on div "Full screen" at bounding box center [1039, 596] width 46 height 9
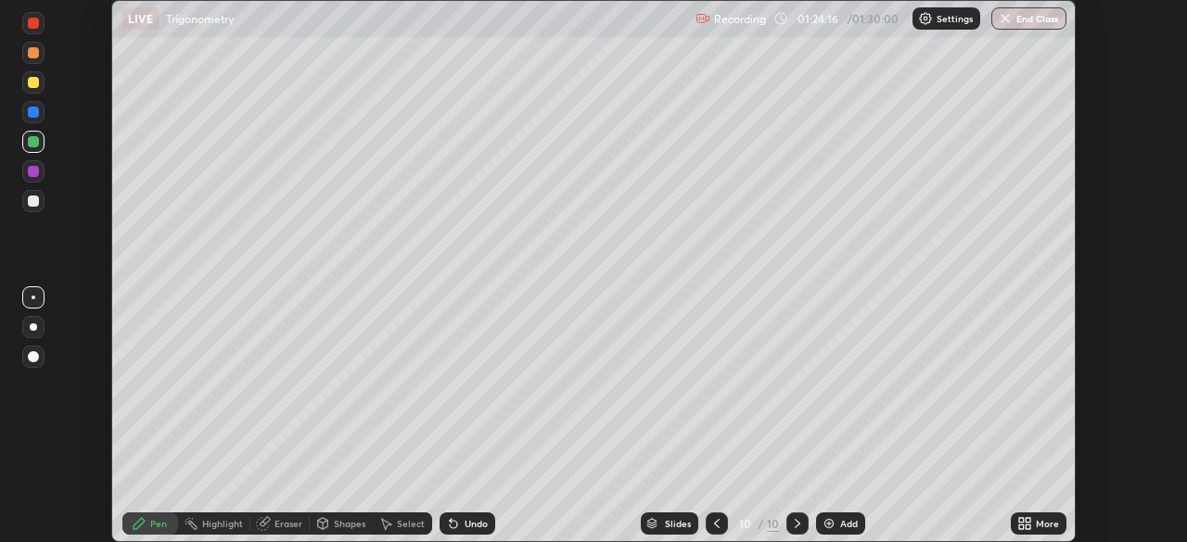
scroll to position [92185, 91541]
click at [1027, 19] on button "End Class" at bounding box center [1028, 18] width 75 height 22
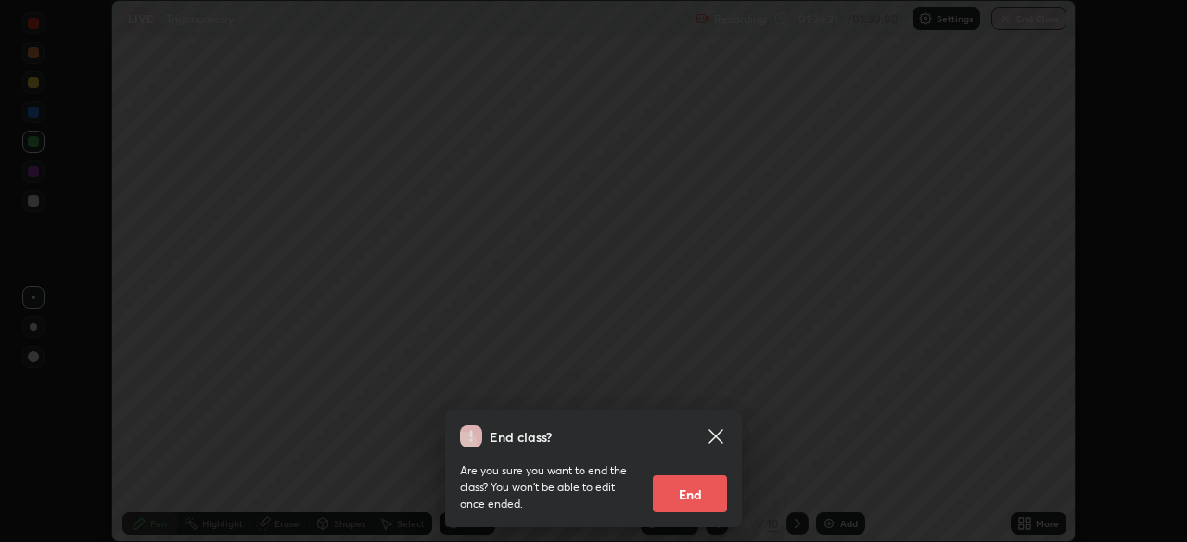
click at [677, 503] on button "End" at bounding box center [690, 494] width 74 height 37
